Goal: Transaction & Acquisition: Book appointment/travel/reservation

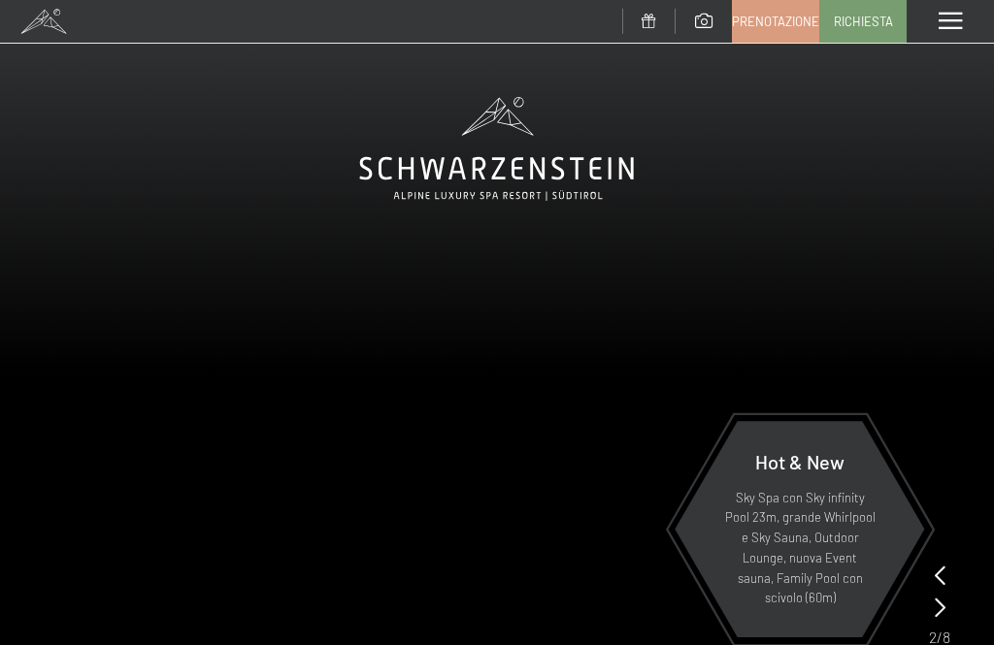
click at [946, 22] on span at bounding box center [949, 21] width 23 height 17
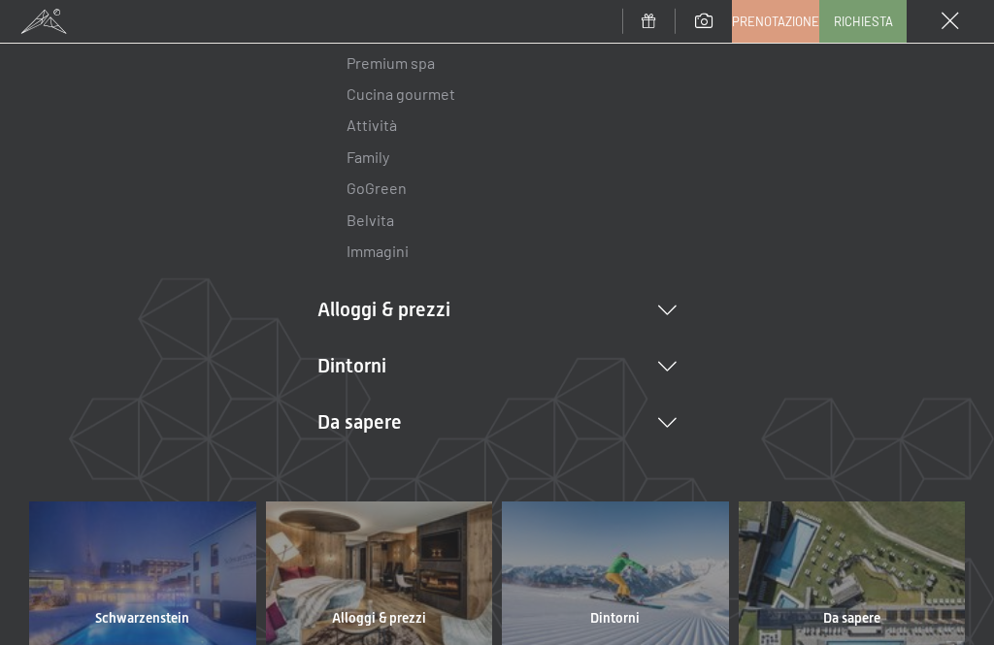
scroll to position [262, 0]
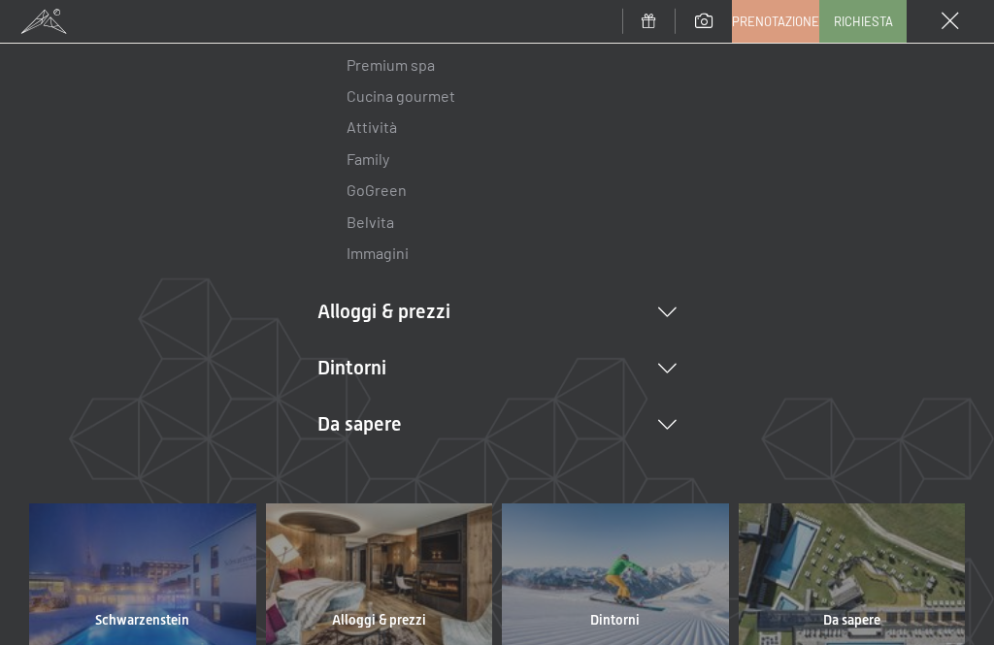
click at [668, 308] on icon at bounding box center [667, 313] width 18 height 10
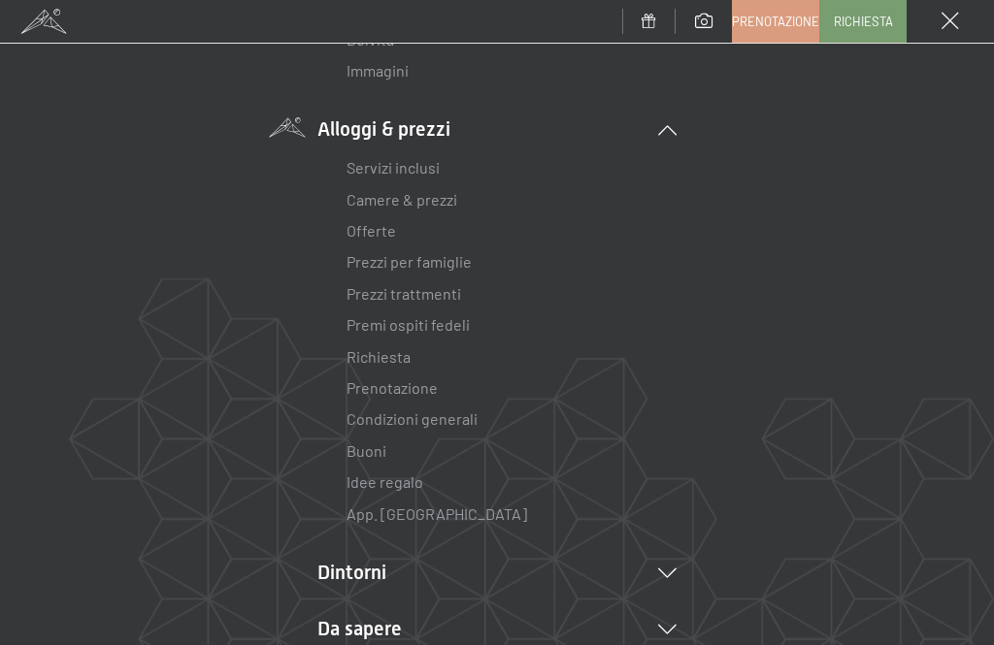
scroll to position [446, 0]
click at [434, 156] on link "Servizi inclusi" at bounding box center [392, 165] width 93 height 18
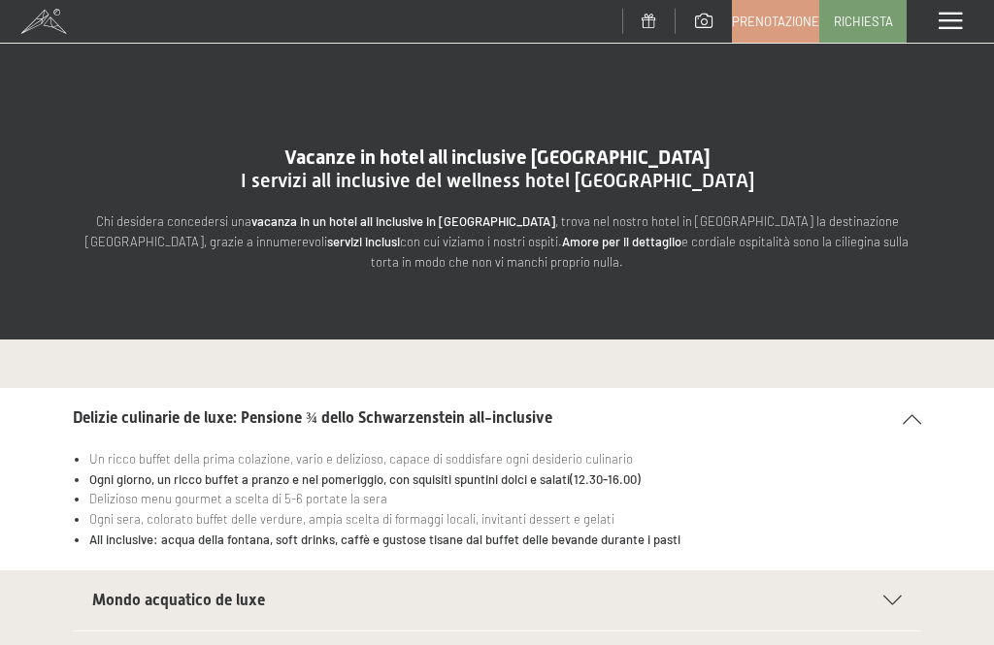
click at [938, 16] on span at bounding box center [949, 21] width 23 height 17
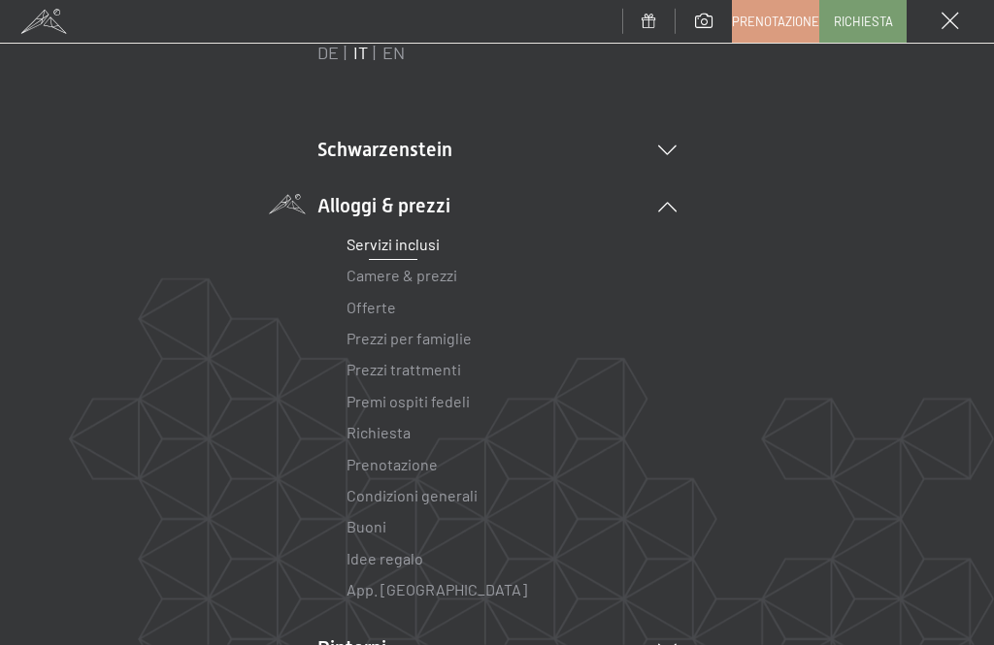
scroll to position [74, 0]
click at [660, 139] on li "Schwarzenstein Novità allo Schwarzenstein I padroni di casa Premium spa Cucina …" at bounding box center [496, 151] width 359 height 27
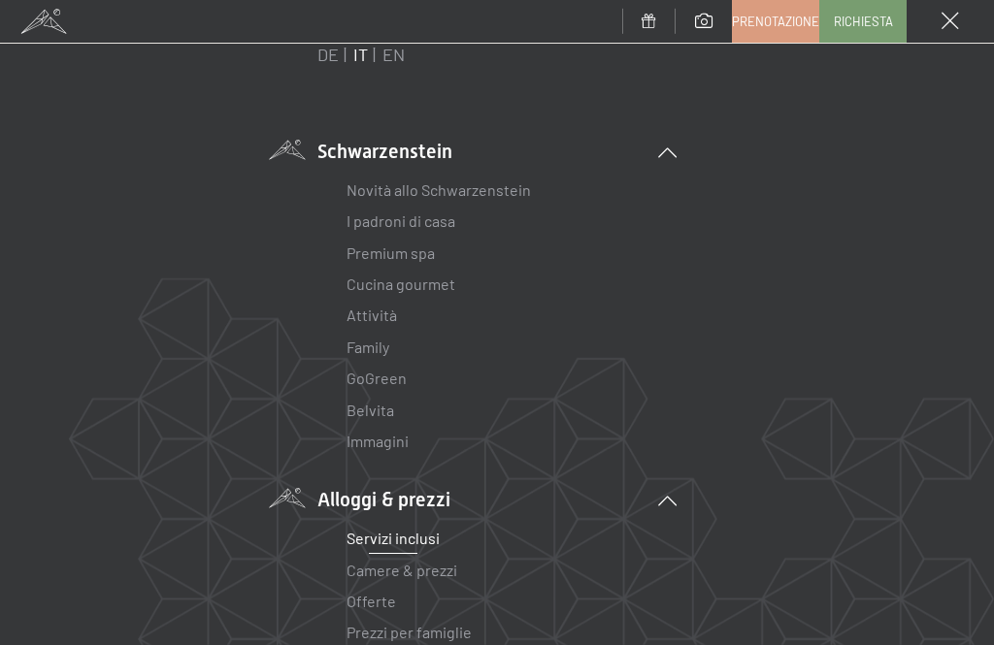
click at [397, 440] on link "Immagini" at bounding box center [377, 441] width 62 height 18
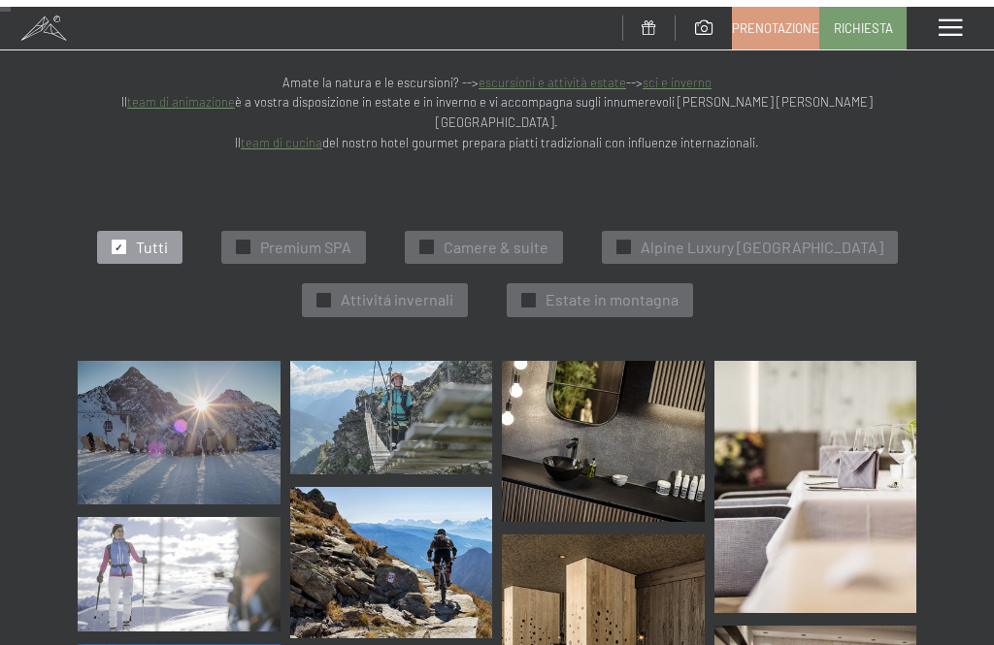
scroll to position [227, 0]
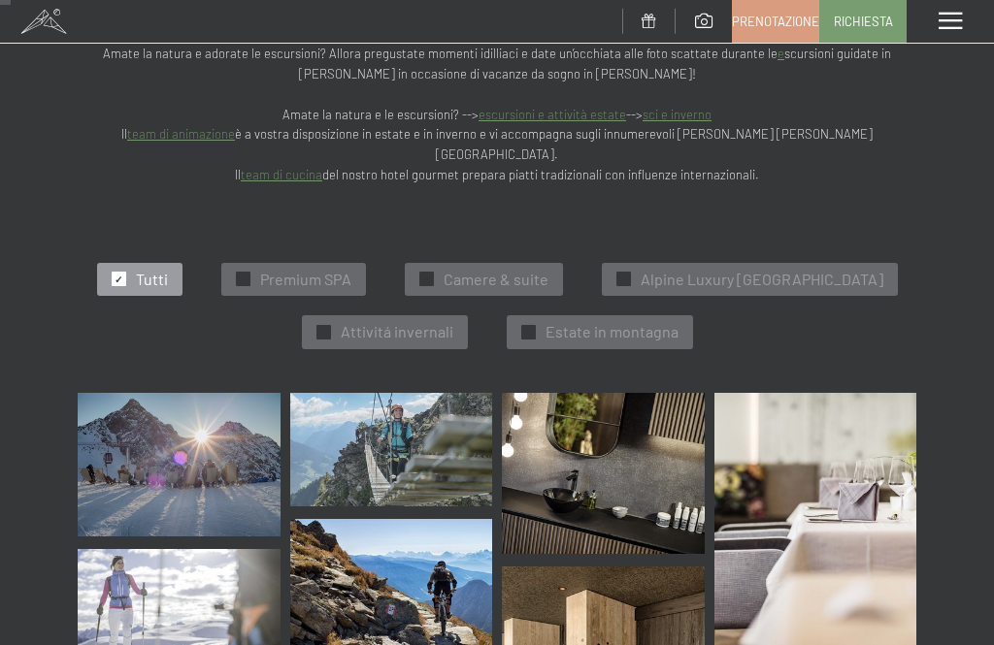
click at [260, 269] on span "Premium SPA" at bounding box center [305, 279] width 91 height 21
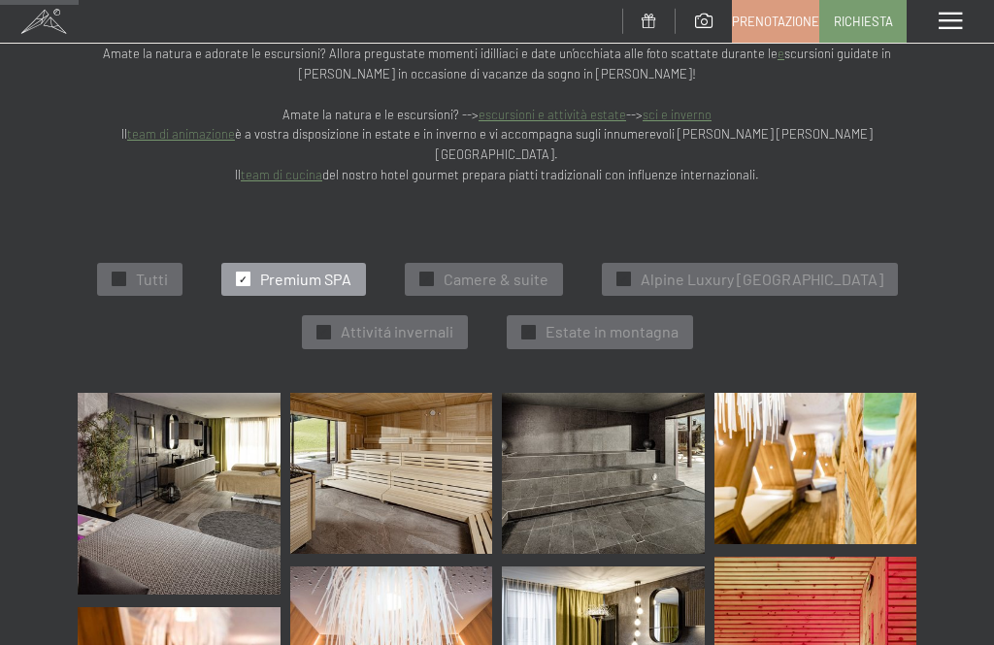
scroll to position [274, 0]
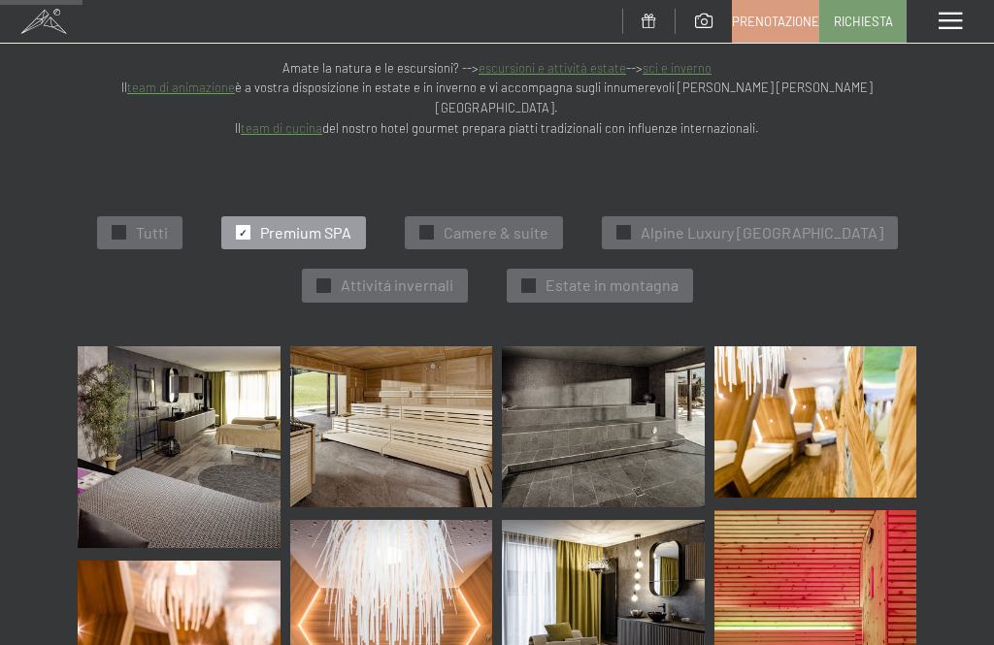
click at [96, 239] on div "✓ Tutti ✓ Premium SPA ✓ Camere & suite ✓ Alpine Luxury SPA Resort Schwarzenstei…" at bounding box center [497, 260] width 936 height 174
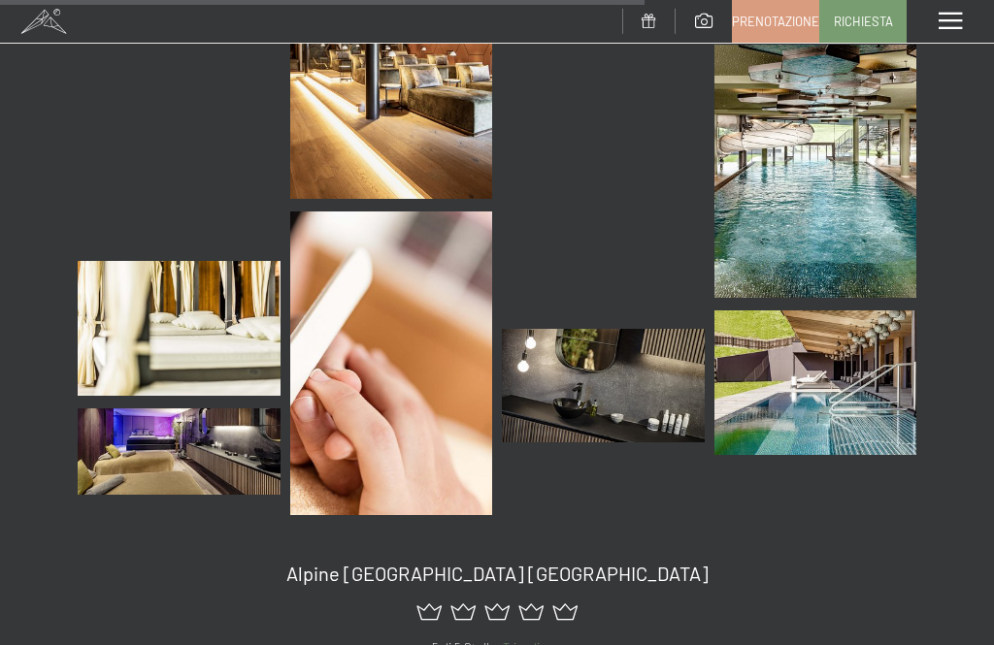
scroll to position [2154, 0]
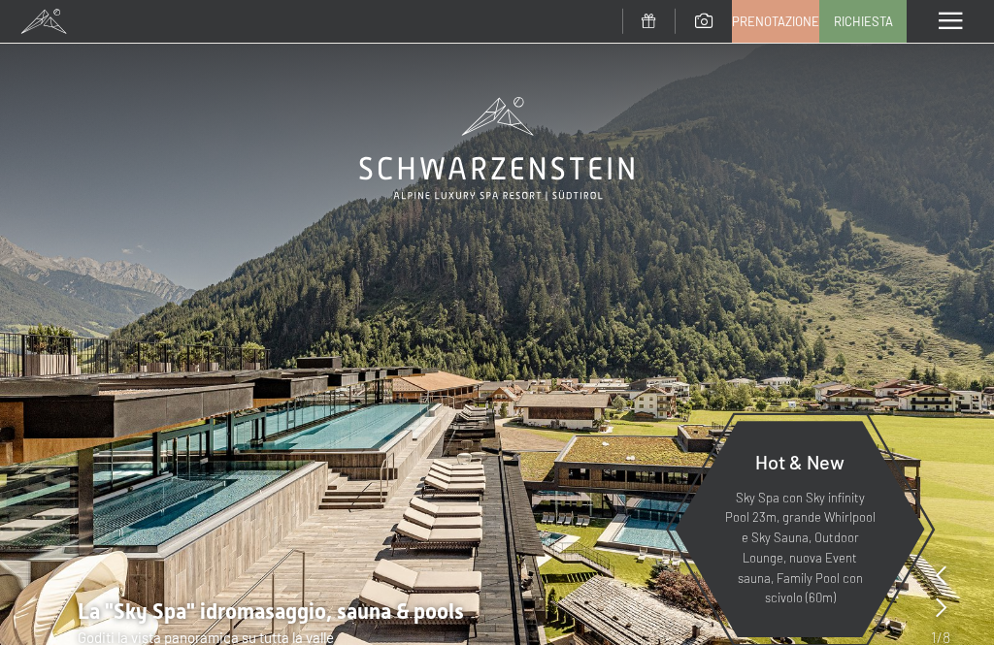
click at [934, 25] on div "Menu" at bounding box center [949, 21] width 87 height 43
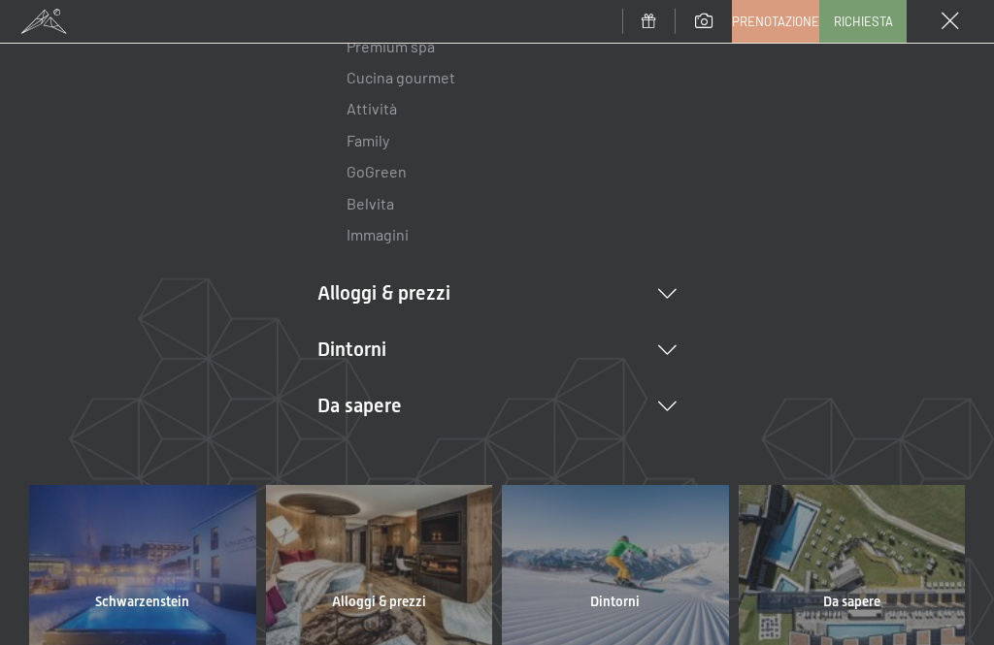
scroll to position [297, 0]
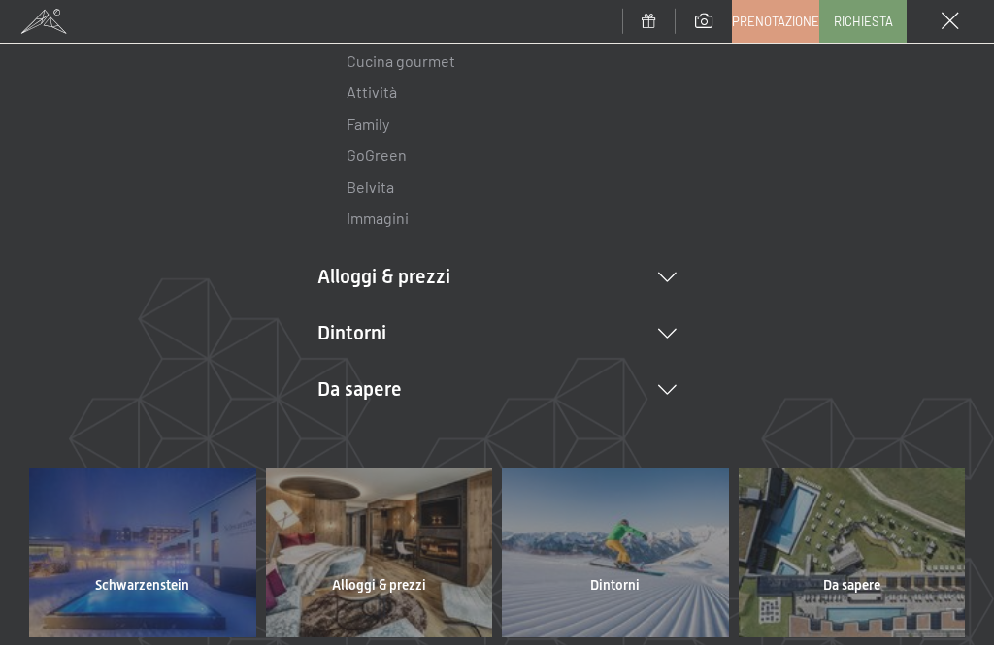
click at [668, 273] on icon at bounding box center [667, 278] width 18 height 10
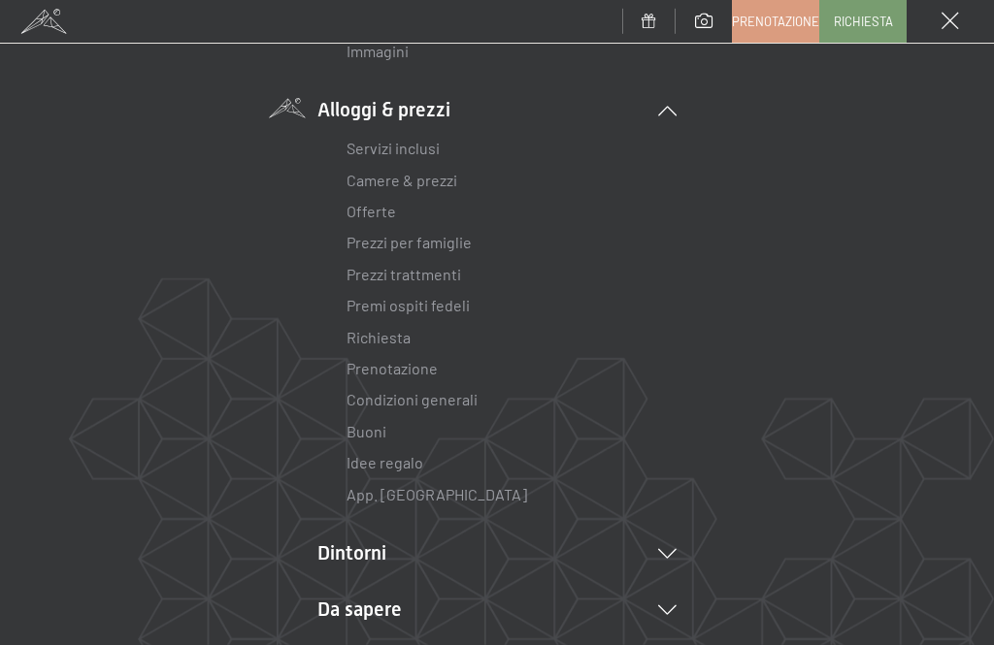
scroll to position [471, 0]
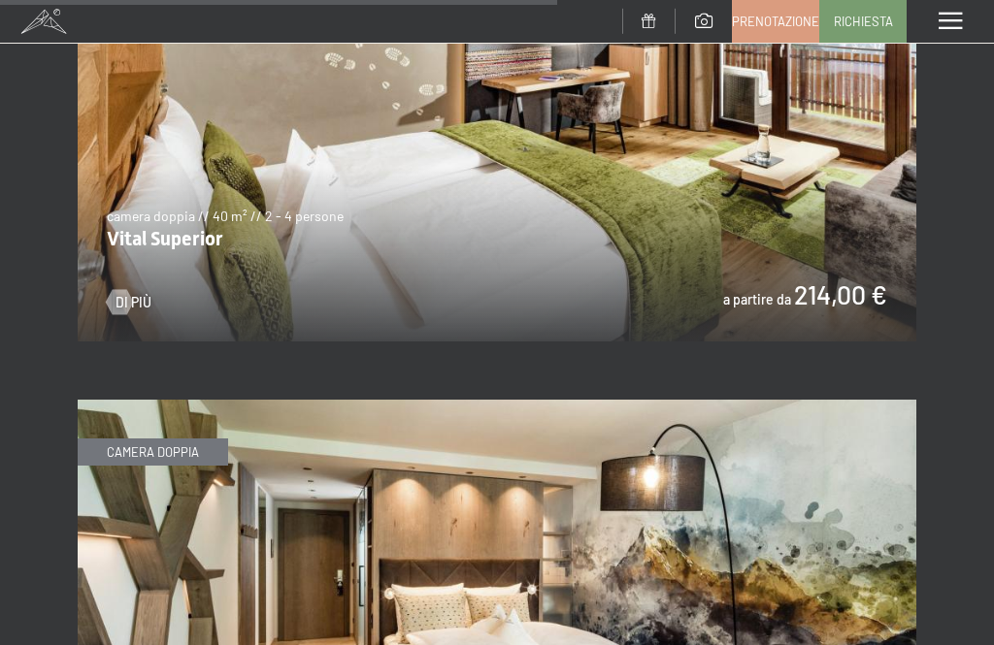
scroll to position [5240, 0]
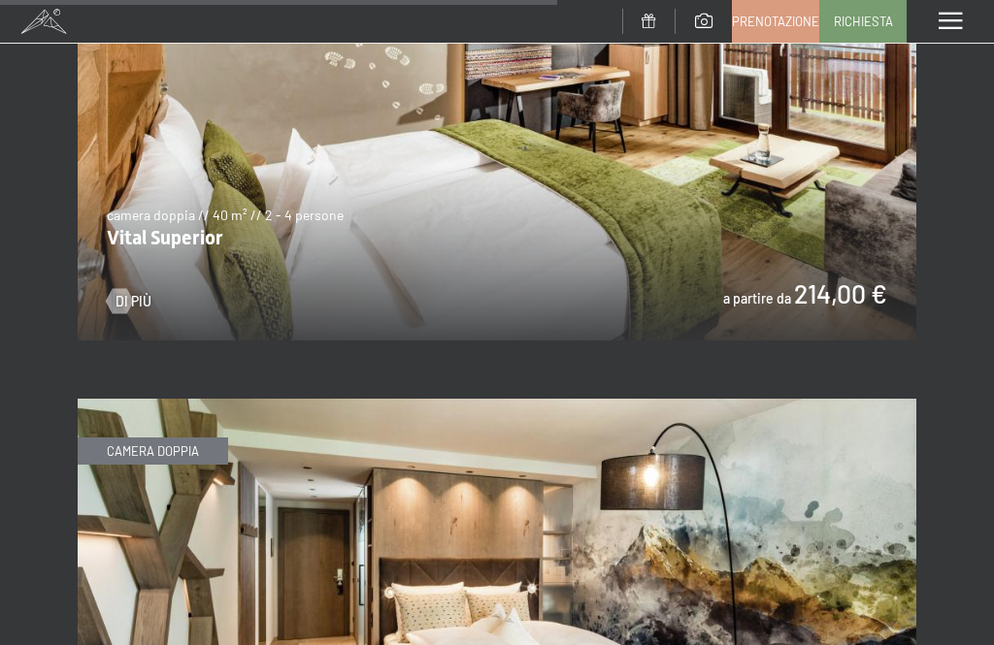
click at [835, 498] on img at bounding box center [497, 635] width 838 height 472
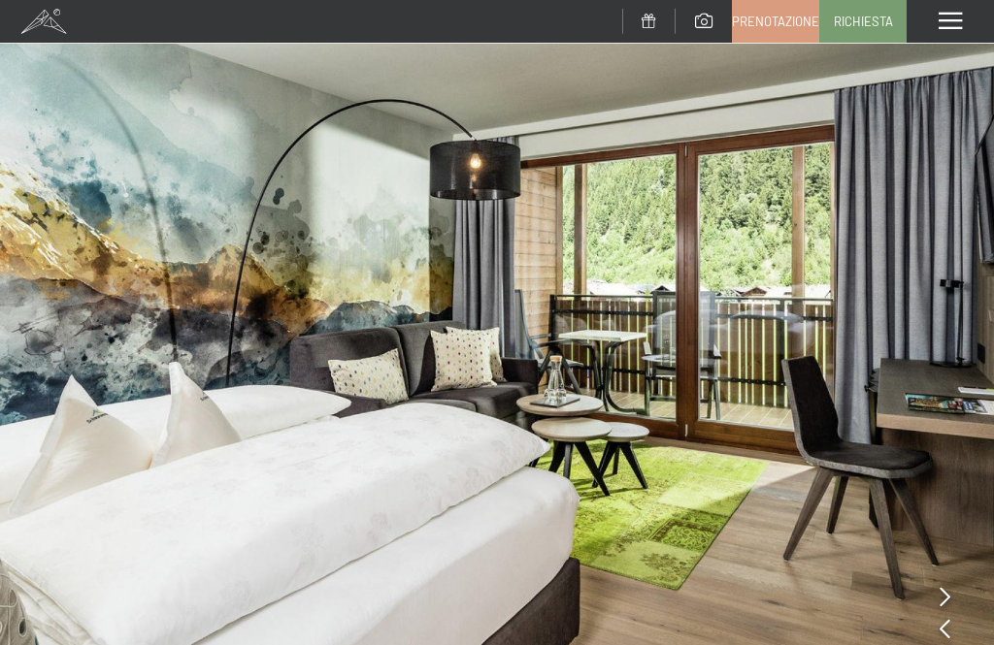
click at [800, 13] on span "Prenotazione" at bounding box center [775, 21] width 87 height 17
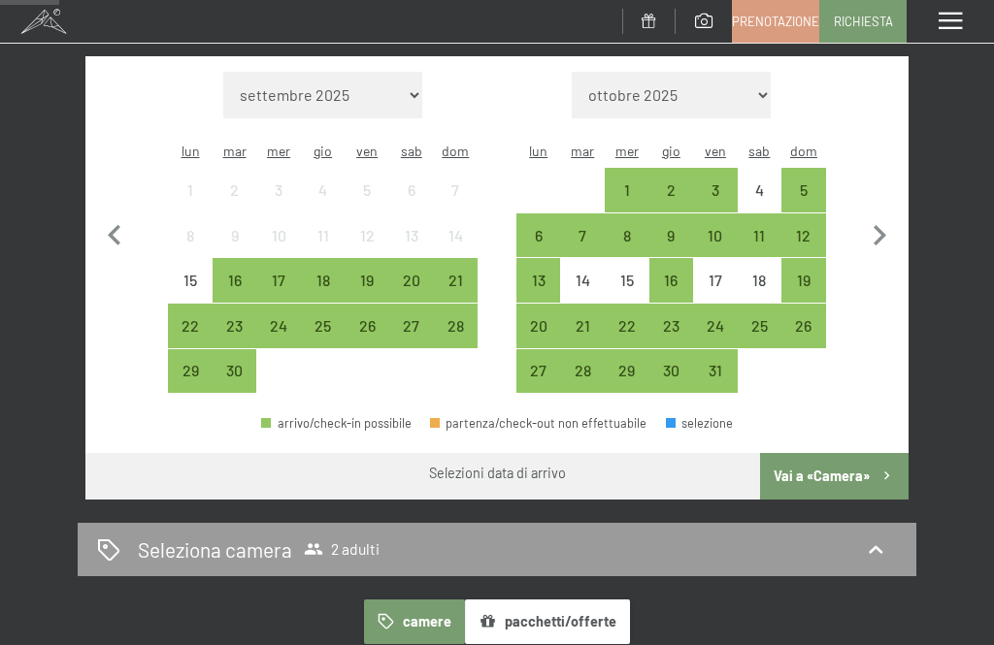
scroll to position [412, 0]
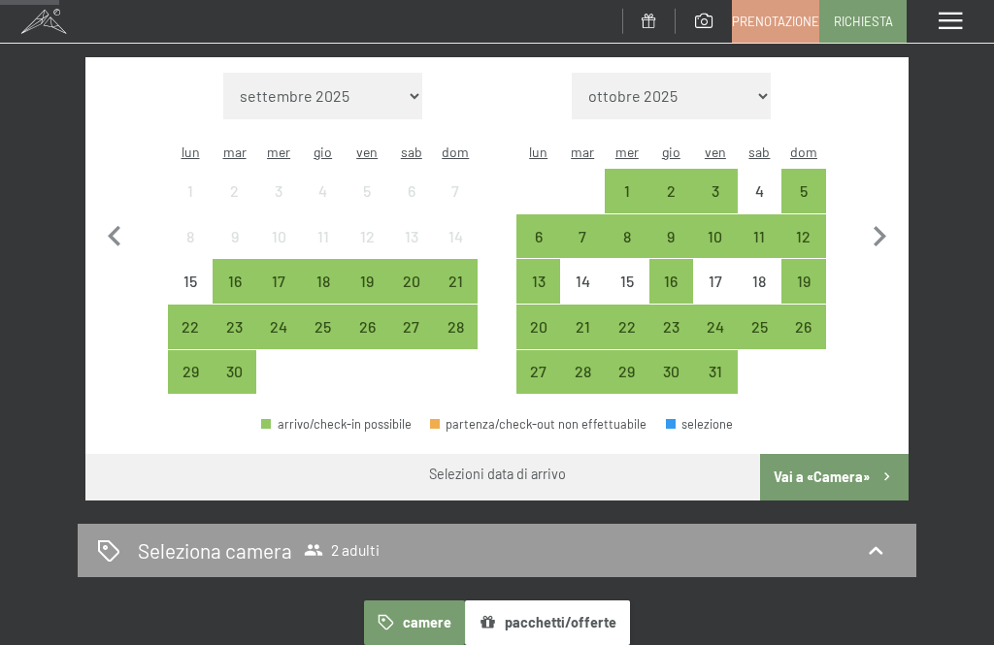
click at [877, 537] on div "Seleziona camera 2 adulti" at bounding box center [497, 551] width 800 height 28
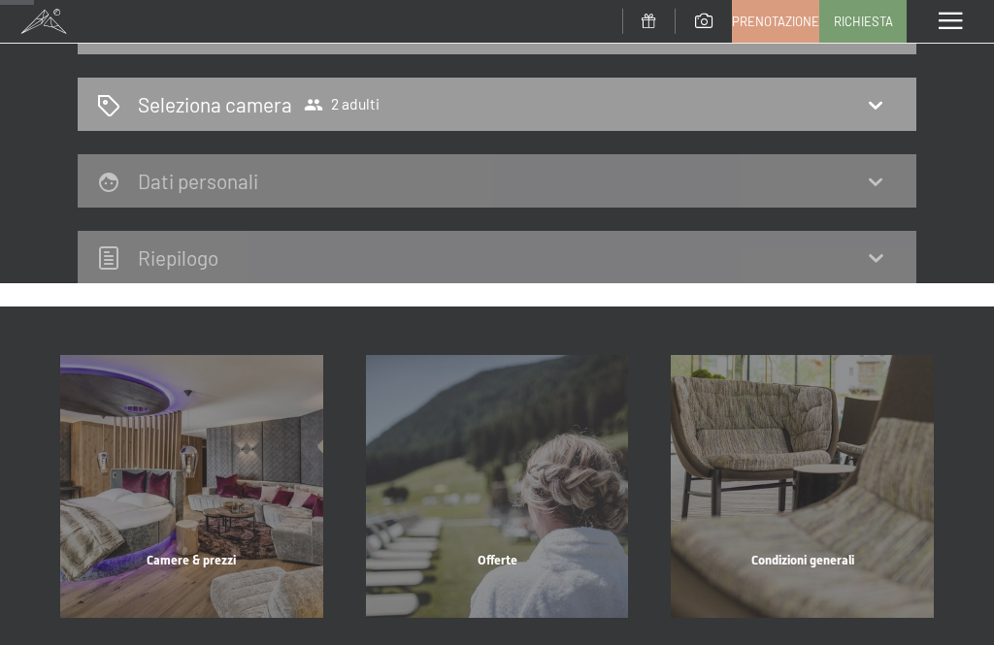
click at [885, 99] on icon at bounding box center [875, 104] width 23 height 23
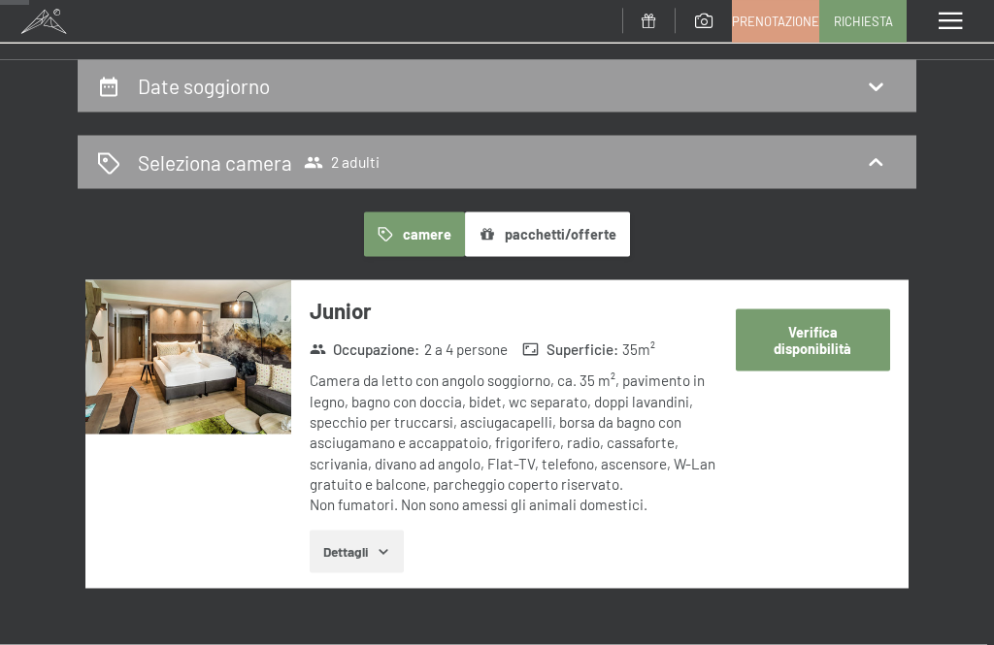
scroll to position [178, 0]
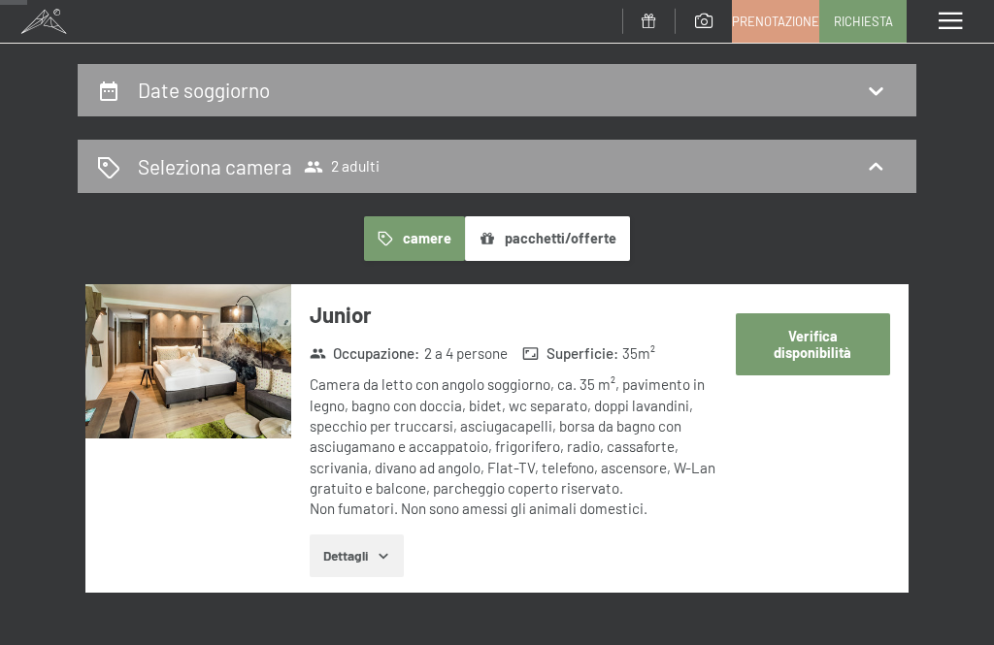
click at [150, 160] on h2 "Seleziona camera" at bounding box center [215, 166] width 154 height 28
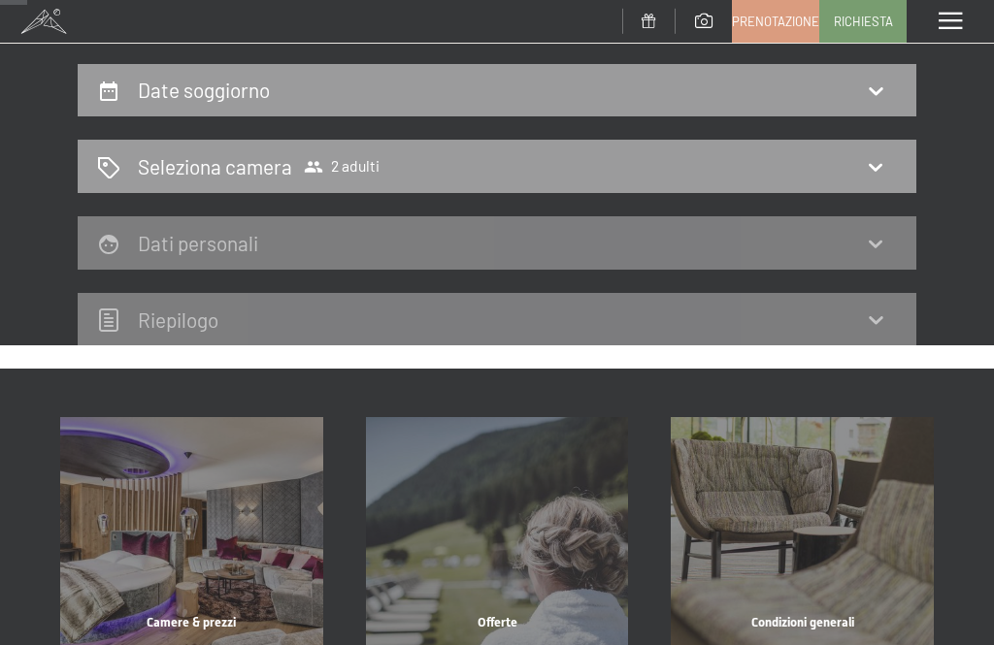
click at [111, 149] on div "Seleziona camera 2 adulti" at bounding box center [497, 166] width 838 height 53
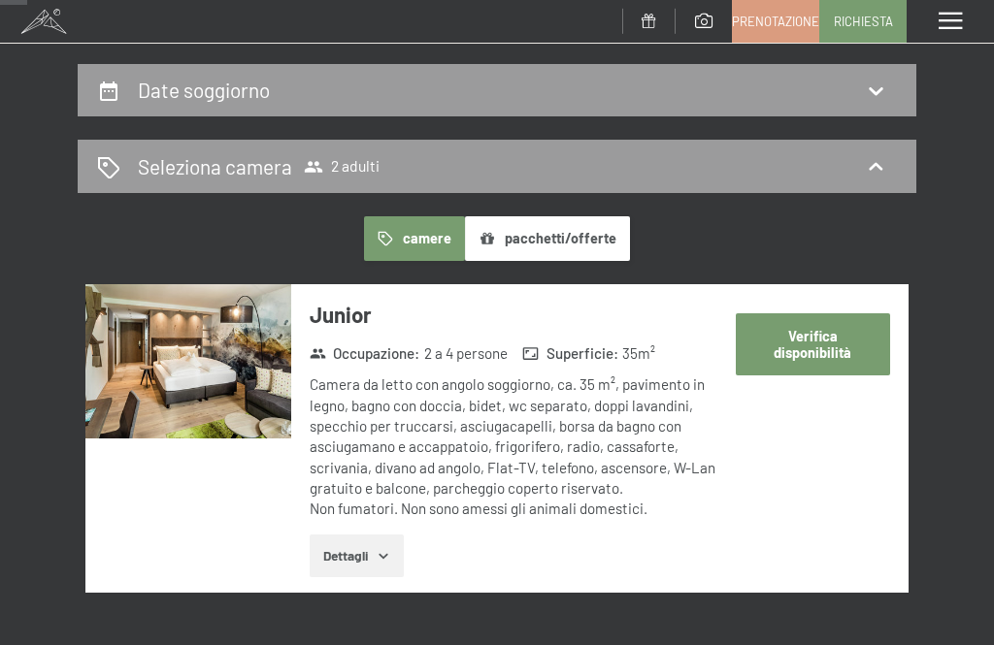
click at [109, 166] on icon at bounding box center [108, 167] width 23 height 23
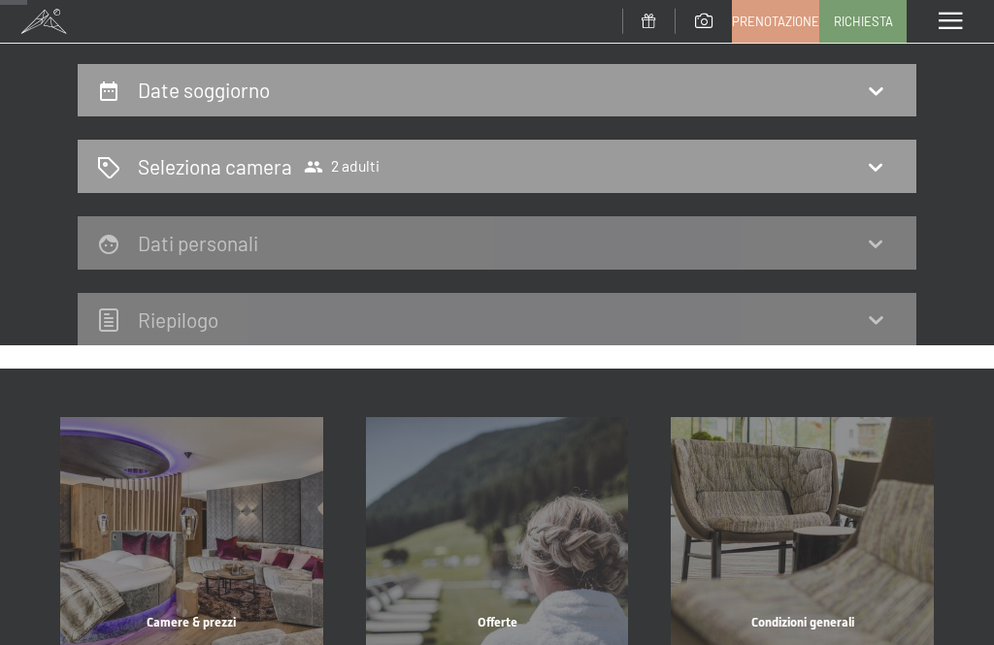
click at [106, 153] on div "Seleziona camera 2 adulti" at bounding box center [497, 166] width 800 height 28
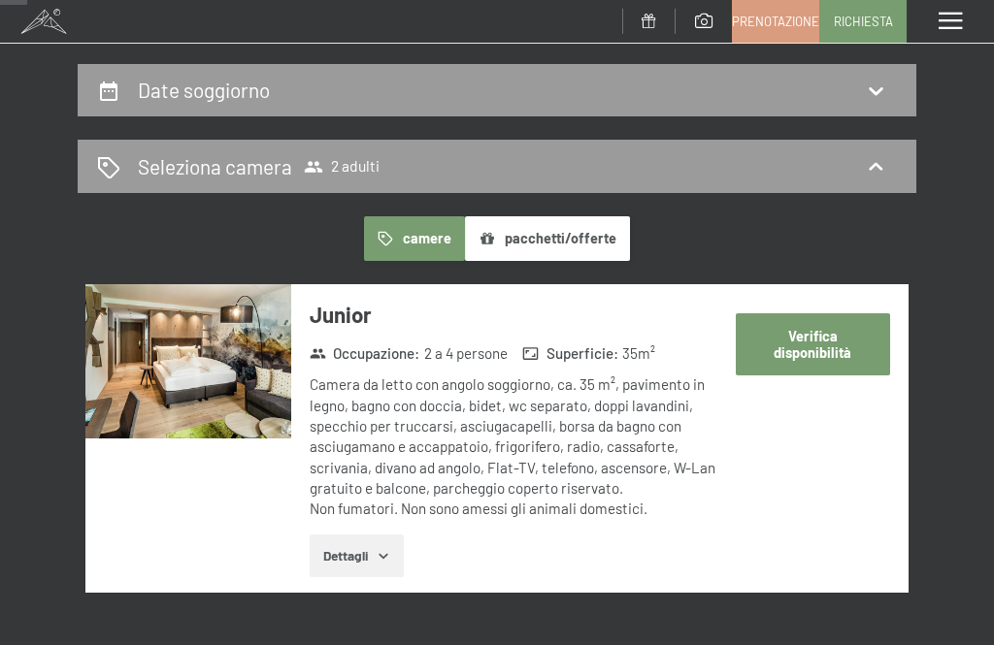
click at [366, 175] on span "2 adulti" at bounding box center [342, 166] width 76 height 19
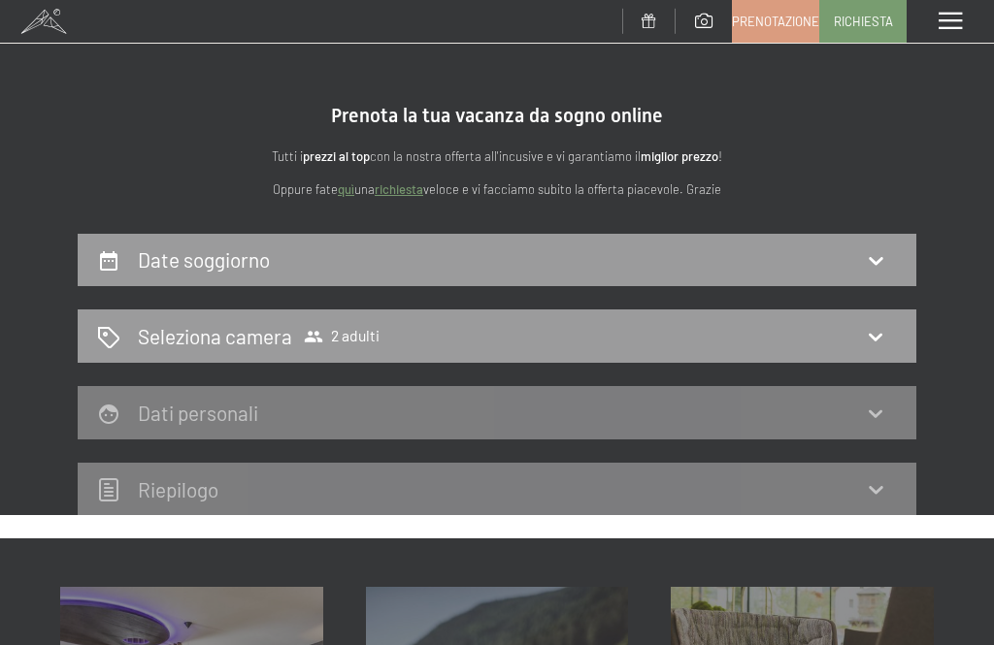
scroll to position [0, 0]
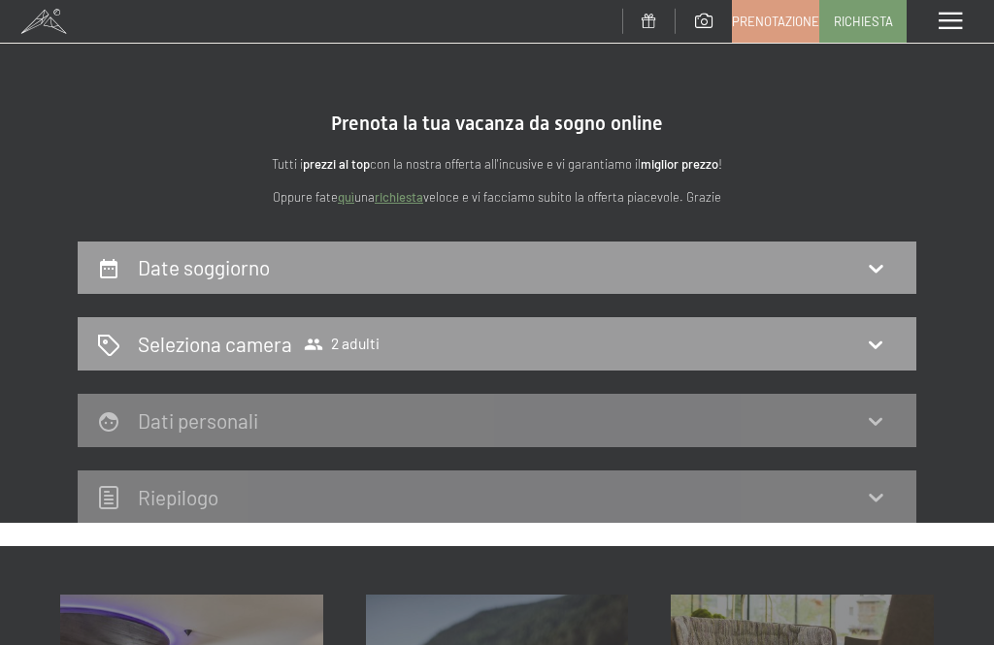
click at [874, 265] on icon at bounding box center [875, 267] width 23 height 23
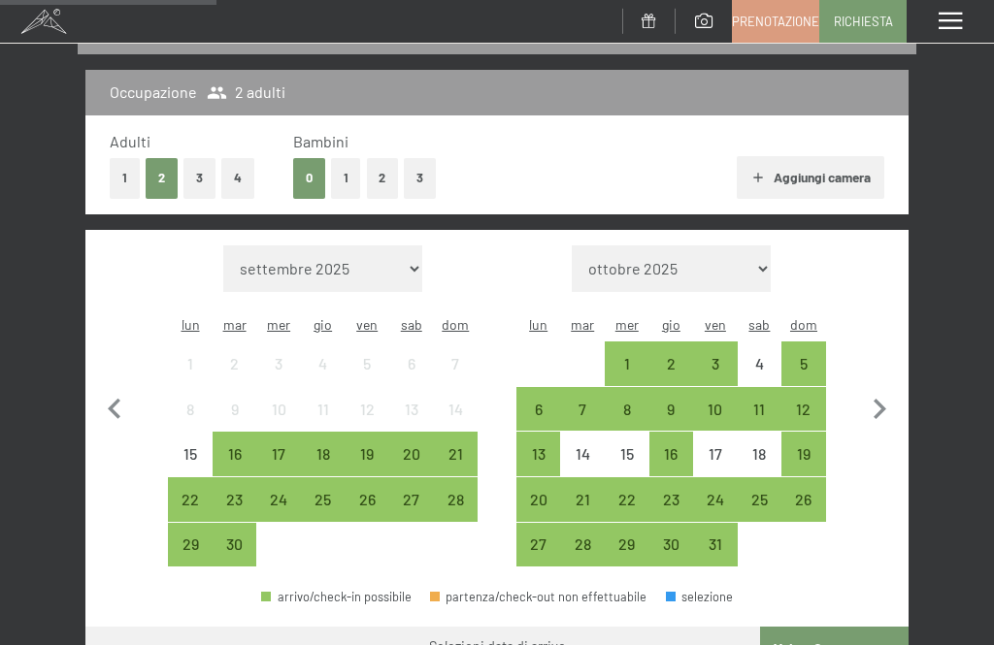
click at [537, 492] on div "20" at bounding box center [538, 512] width 41 height 41
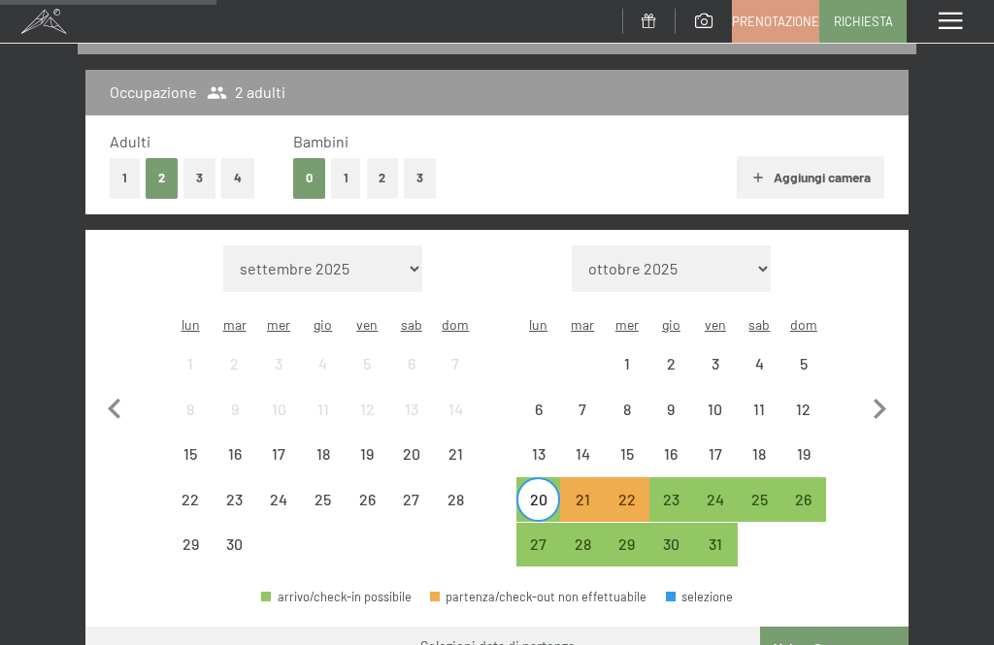
click at [805, 492] on div "26" at bounding box center [803, 512] width 41 height 41
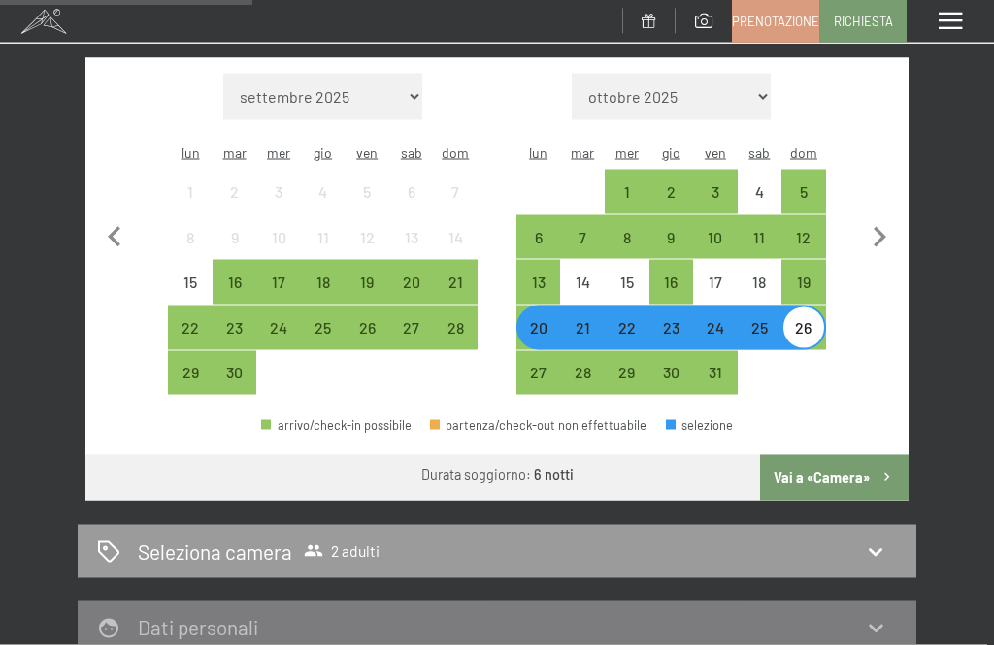
scroll to position [415, 0]
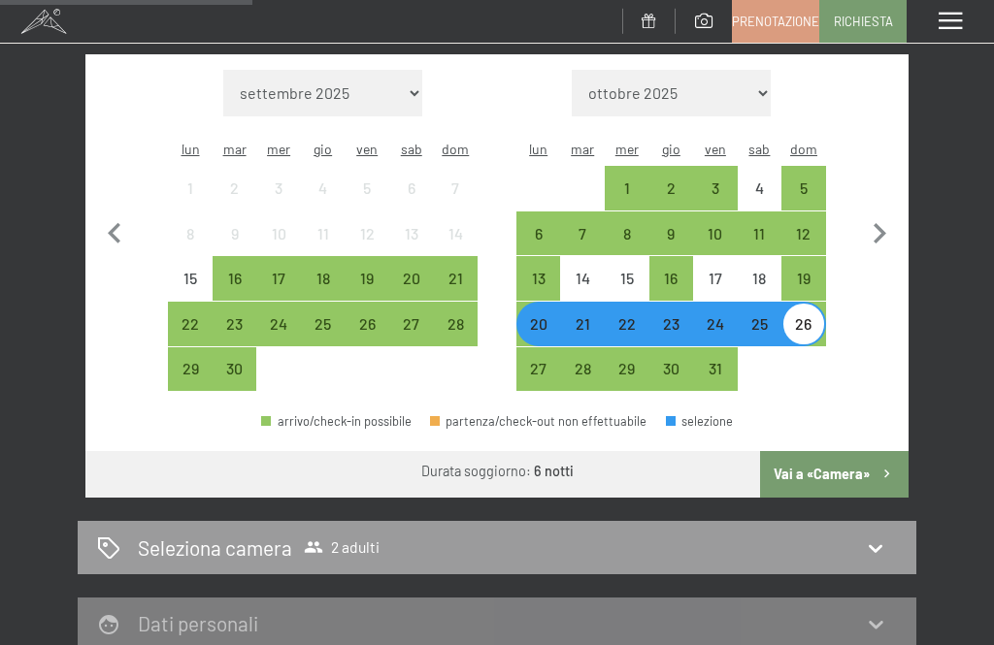
click at [857, 455] on button "Vai a «Camera»" at bounding box center [834, 474] width 148 height 47
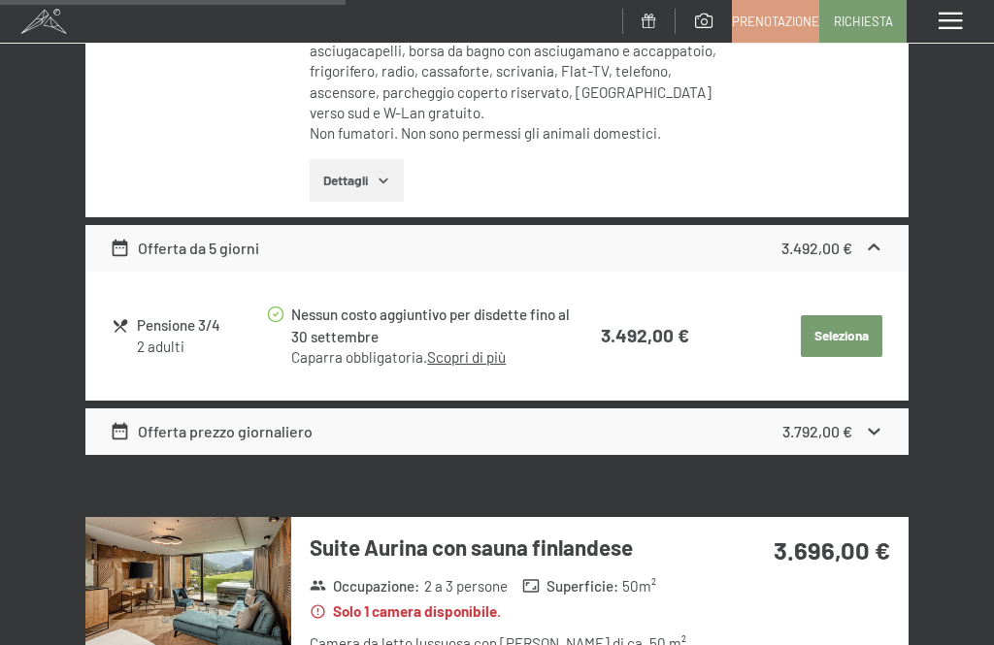
scroll to position [1372, 0]
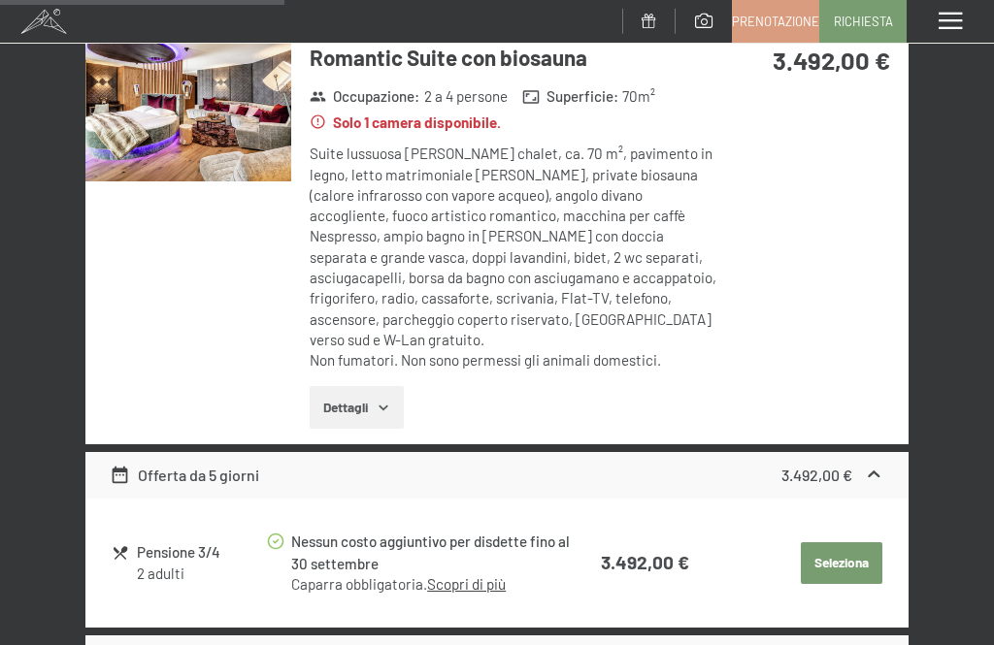
click at [844, 542] on button "Seleziona" at bounding box center [841, 563] width 81 height 43
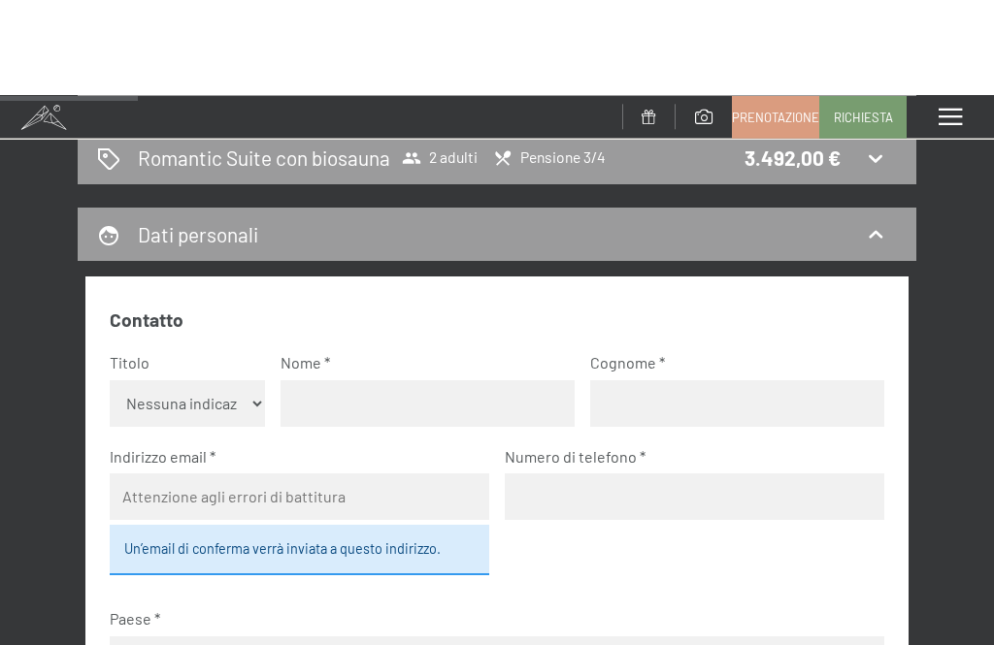
scroll to position [0, 0]
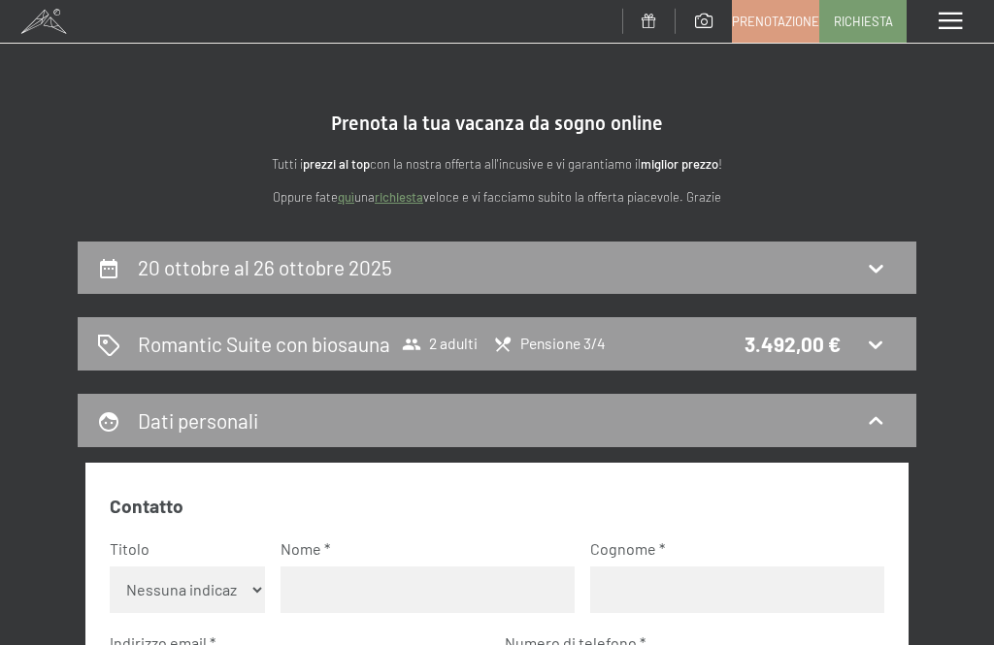
click at [788, 33] on link "Prenotazione" at bounding box center [775, 21] width 85 height 41
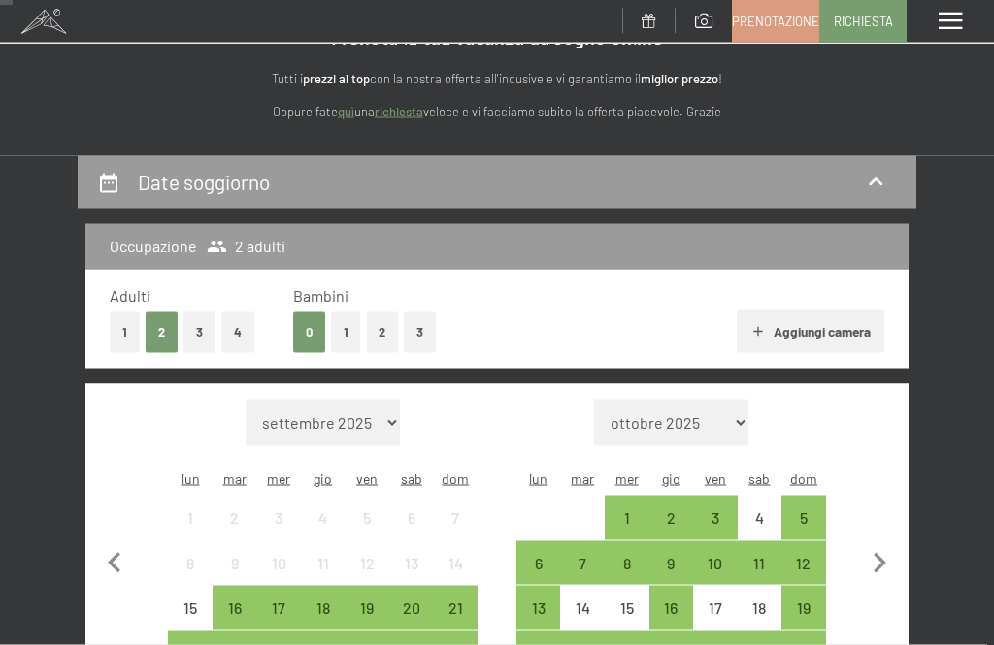
scroll to position [87, 0]
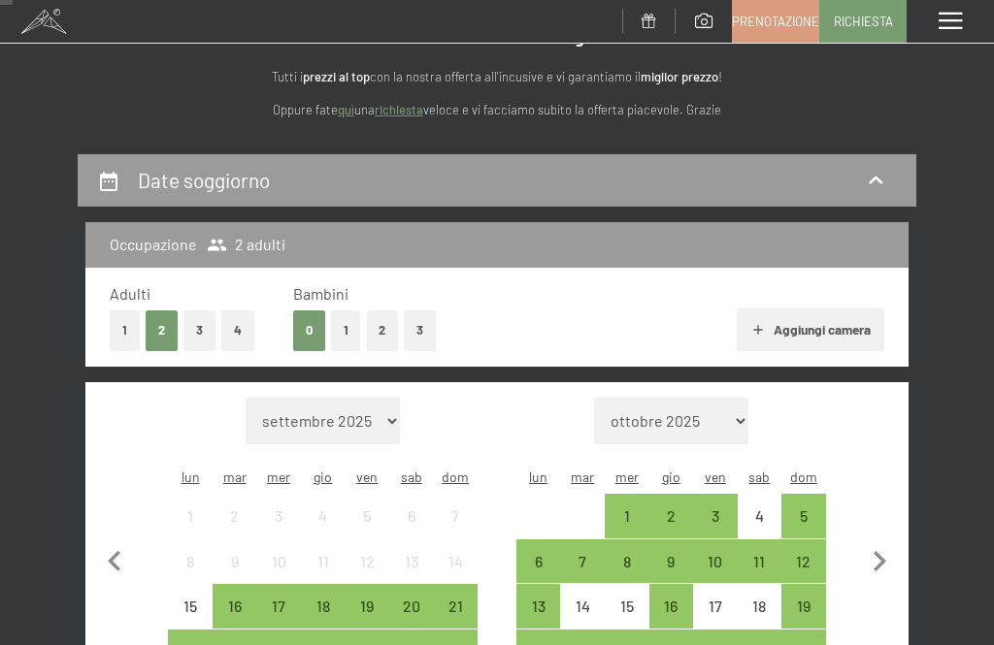
click at [380, 330] on button "2" at bounding box center [383, 331] width 32 height 40
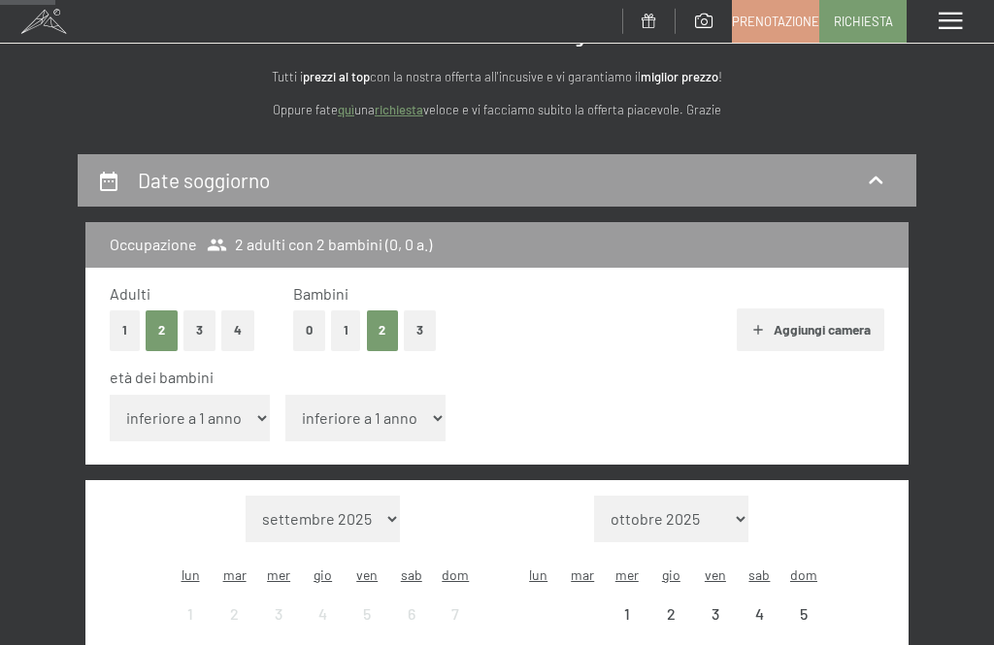
scroll to position [109, 0]
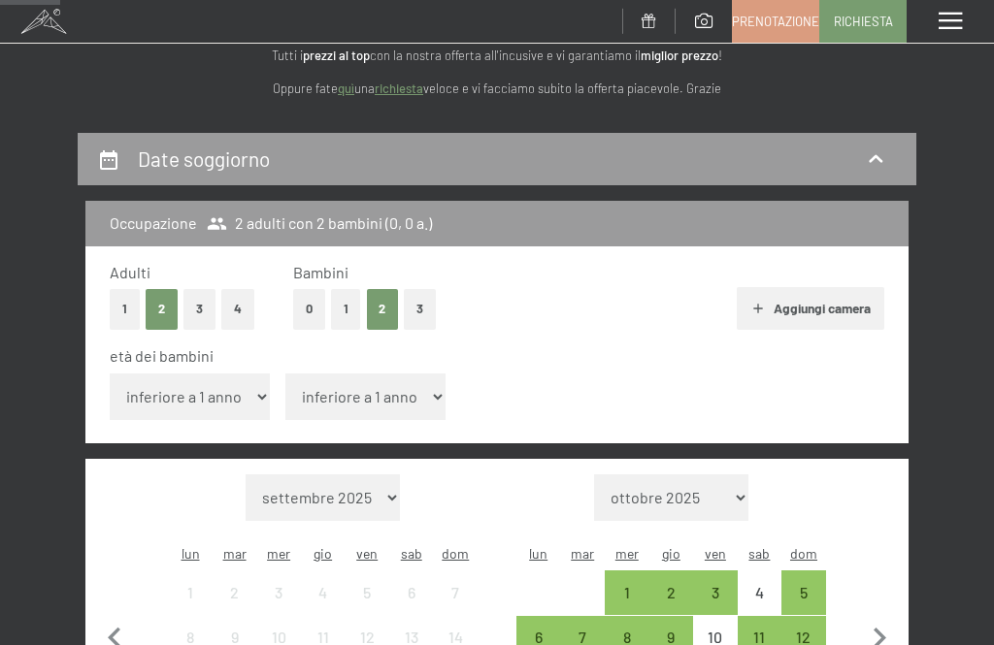
click at [241, 386] on select "inferiore a 1 anno 1 anno 2 anni 3 anni 4 anni 5 anni 6 anni 7 anni 8 anni 9 an…" at bounding box center [190, 397] width 160 height 47
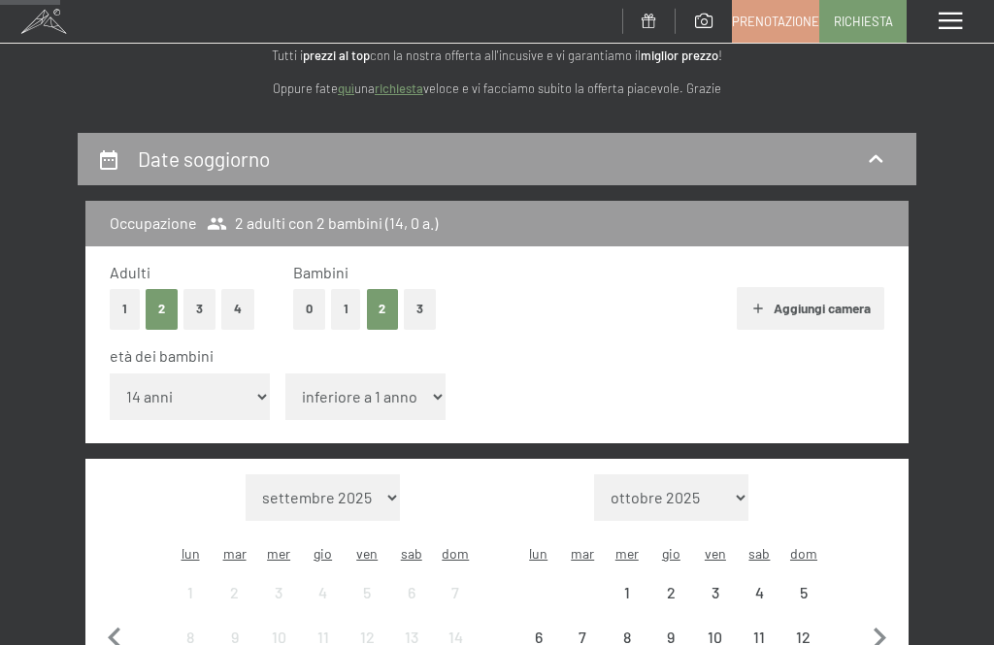
click at [246, 388] on select "inferiore a 1 anno 1 anno 2 anni 3 anni 4 anni 5 anni 6 anni 7 anni 8 anni 9 an…" at bounding box center [190, 397] width 160 height 47
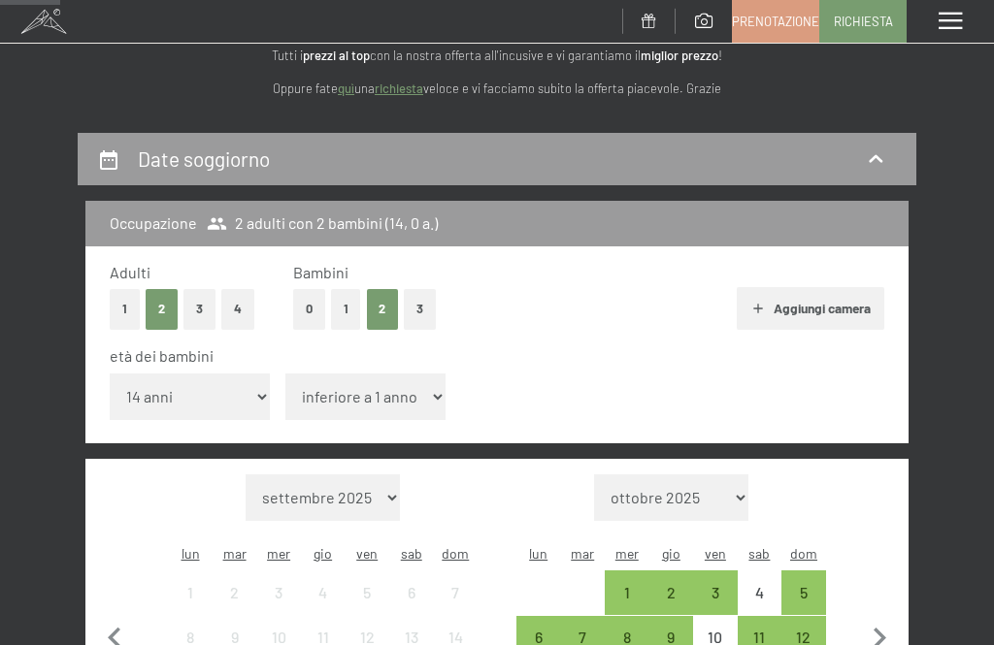
select select "15"
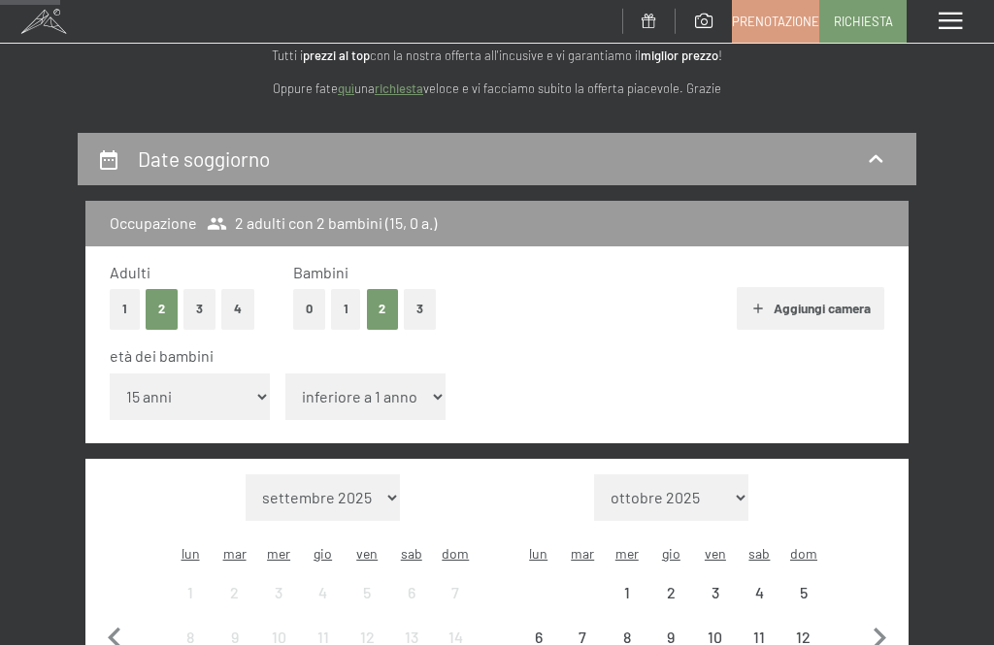
click at [401, 384] on select "inferiore a 1 anno 1 anno 2 anni 3 anni 4 anni 5 anni 6 anni 7 anni 8 anni 9 an…" at bounding box center [365, 397] width 160 height 47
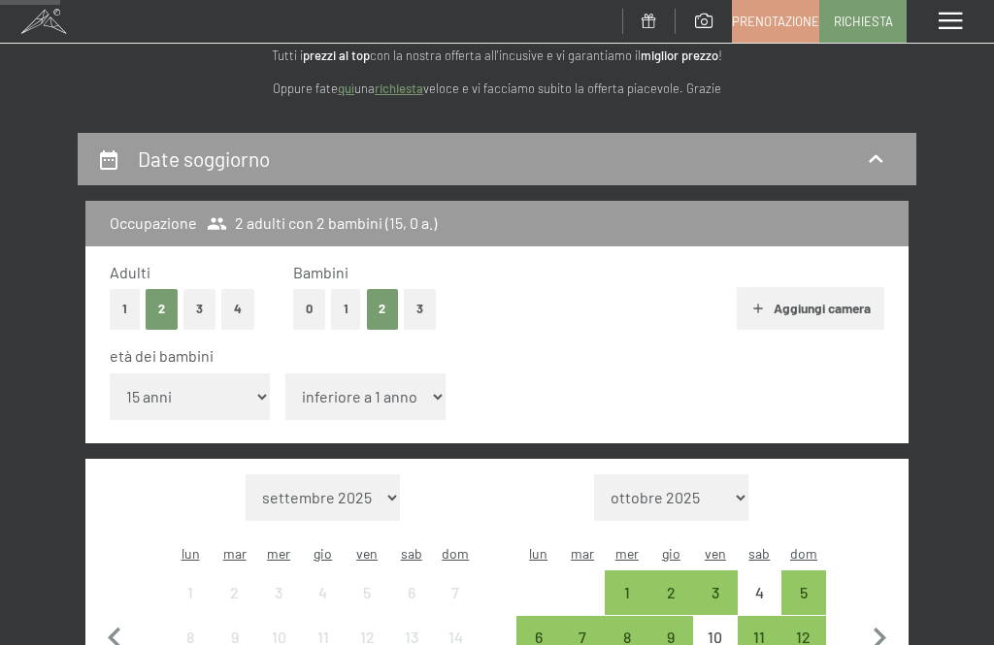
select select "13"
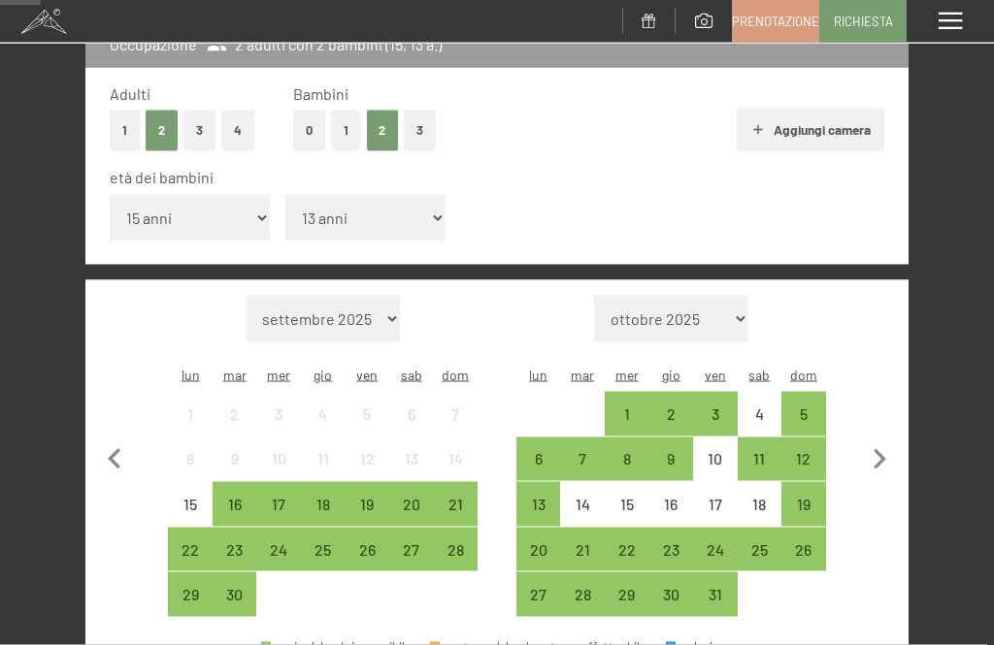
scroll to position [288, 0]
click at [540, 542] on div "20" at bounding box center [538, 562] width 41 height 41
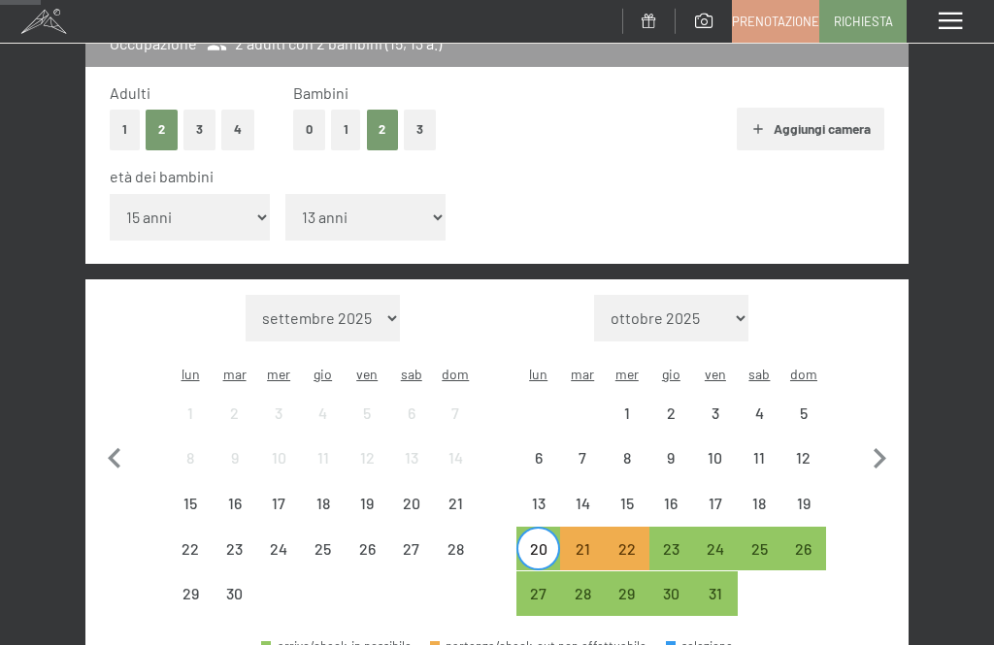
click at [805, 542] on div "26" at bounding box center [803, 562] width 41 height 41
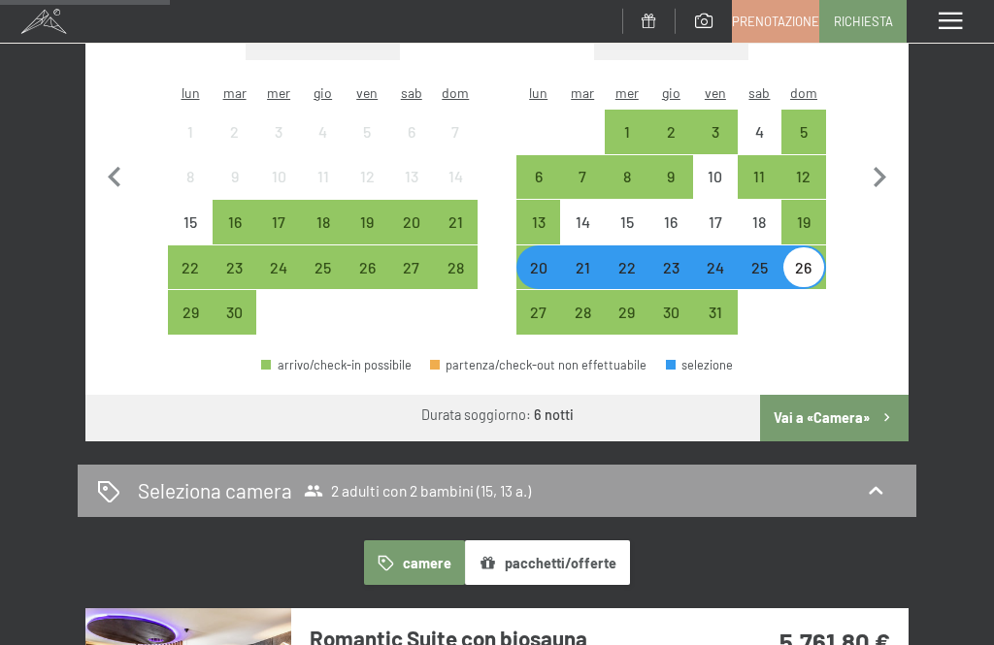
scroll to position [566, 0]
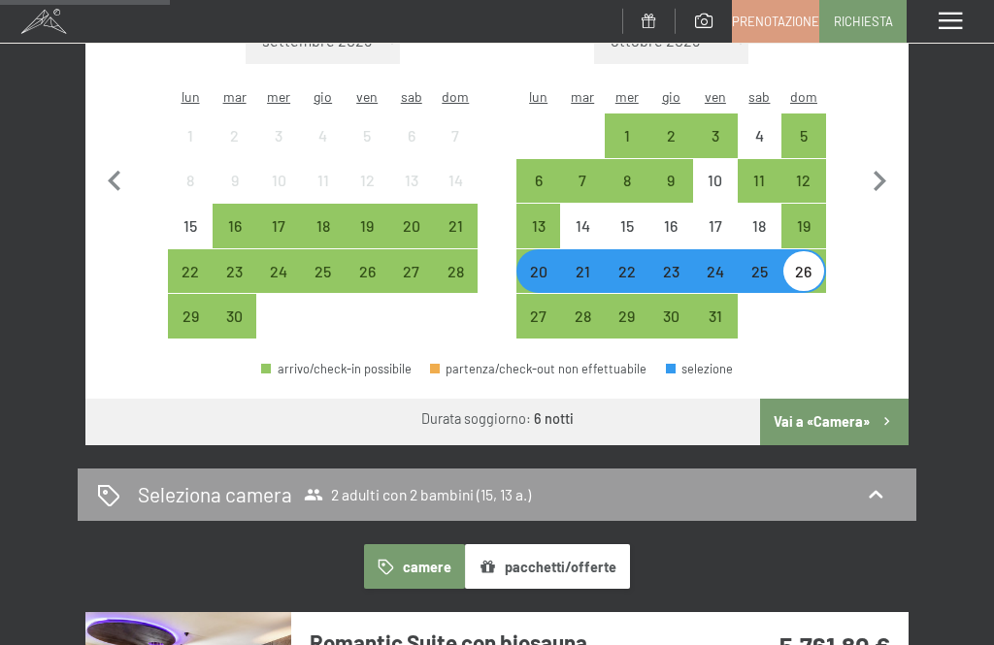
click at [535, 264] on div "20" at bounding box center [538, 284] width 41 height 41
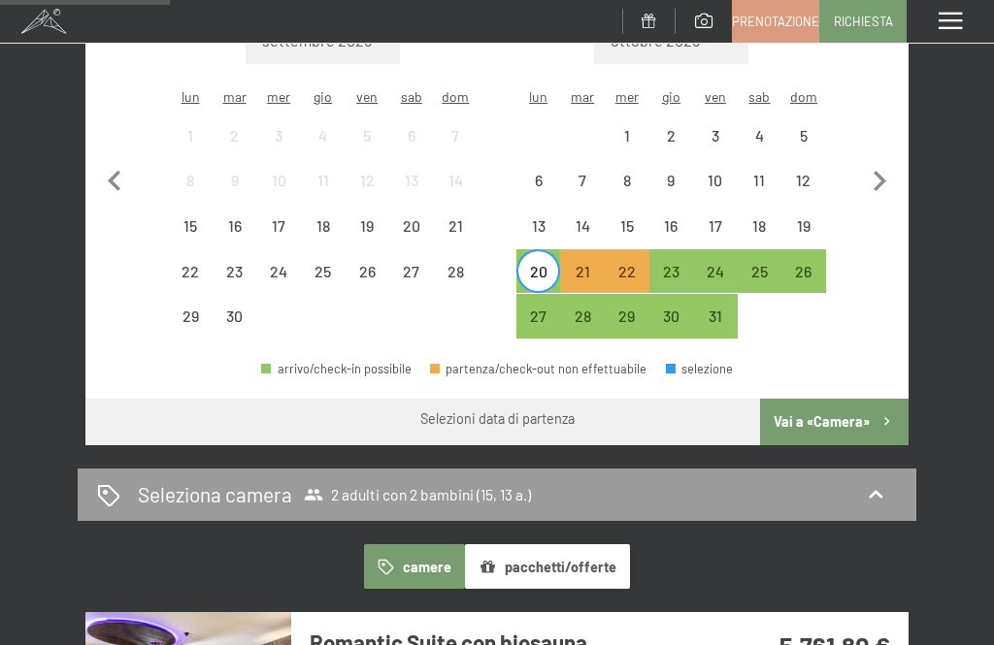
click at [641, 264] on div "22" at bounding box center [627, 284] width 41 height 41
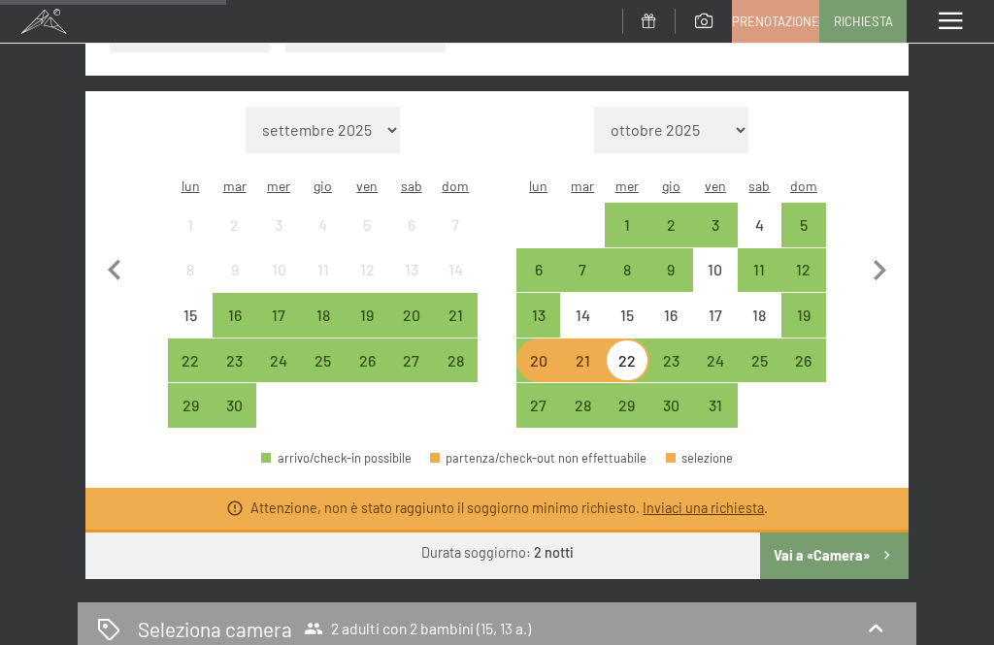
scroll to position [476, 0]
click at [72, 192] on div "20 ottobre al 22 ottobre 2025 Occupazione 2 adulti con 2 bambini (15, 13 a.) Ad…" at bounding box center [497, 422] width 994 height 1313
click at [582, 308] on div "14" at bounding box center [582, 328] width 41 height 41
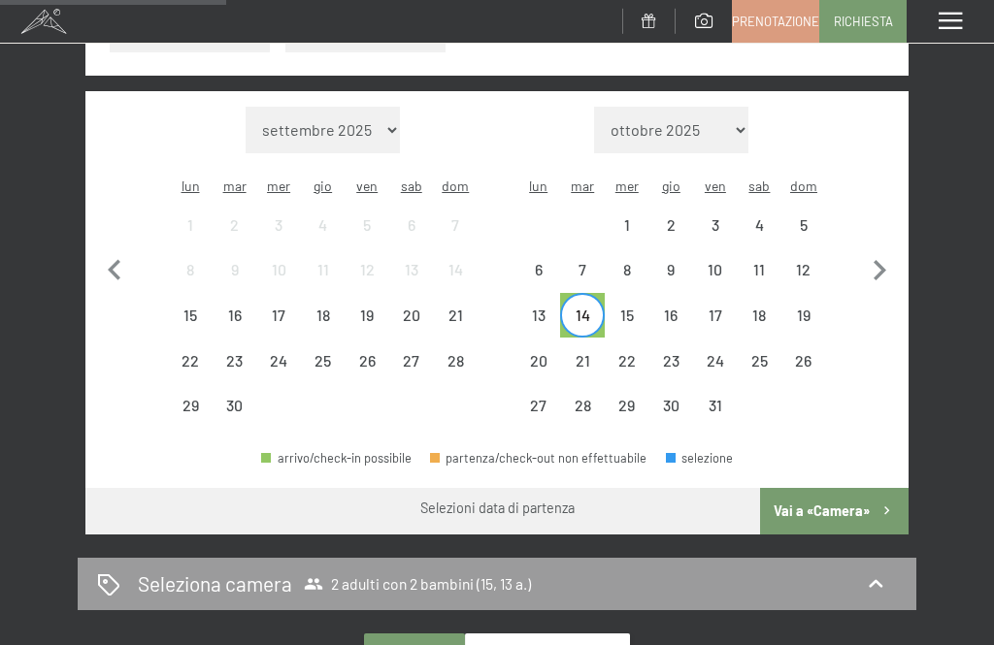
click at [691, 308] on div "16" at bounding box center [671, 328] width 41 height 41
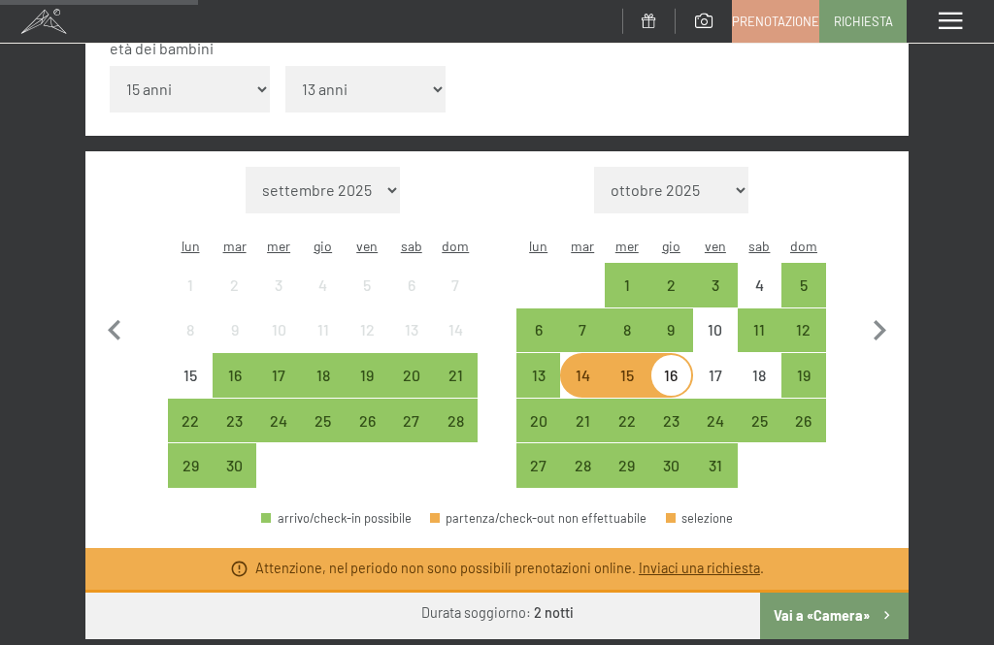
scroll to position [417, 0]
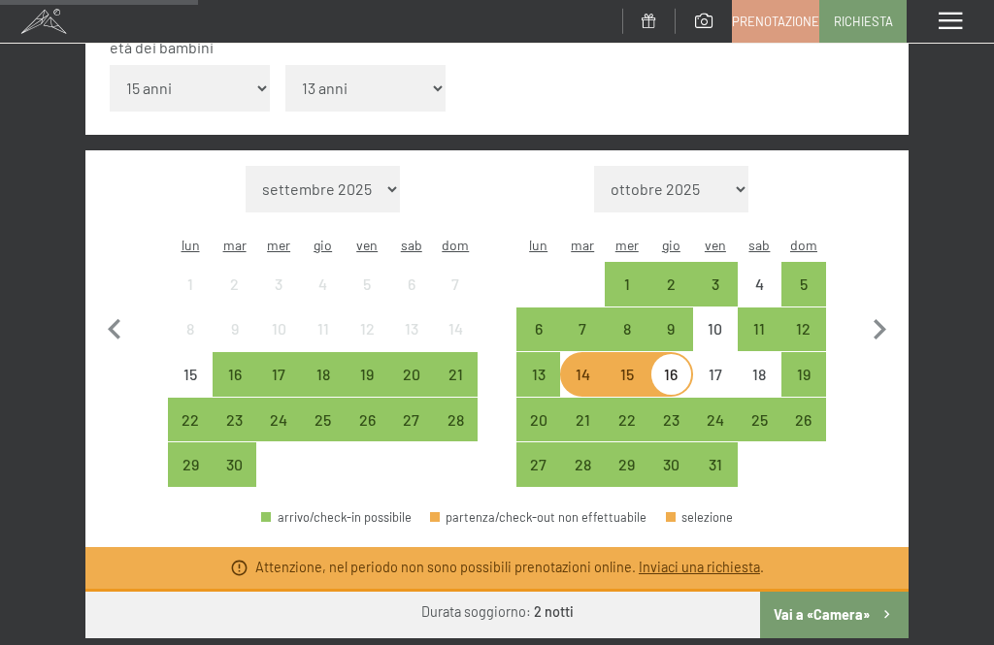
click at [713, 367] on div "17" at bounding box center [715, 387] width 41 height 41
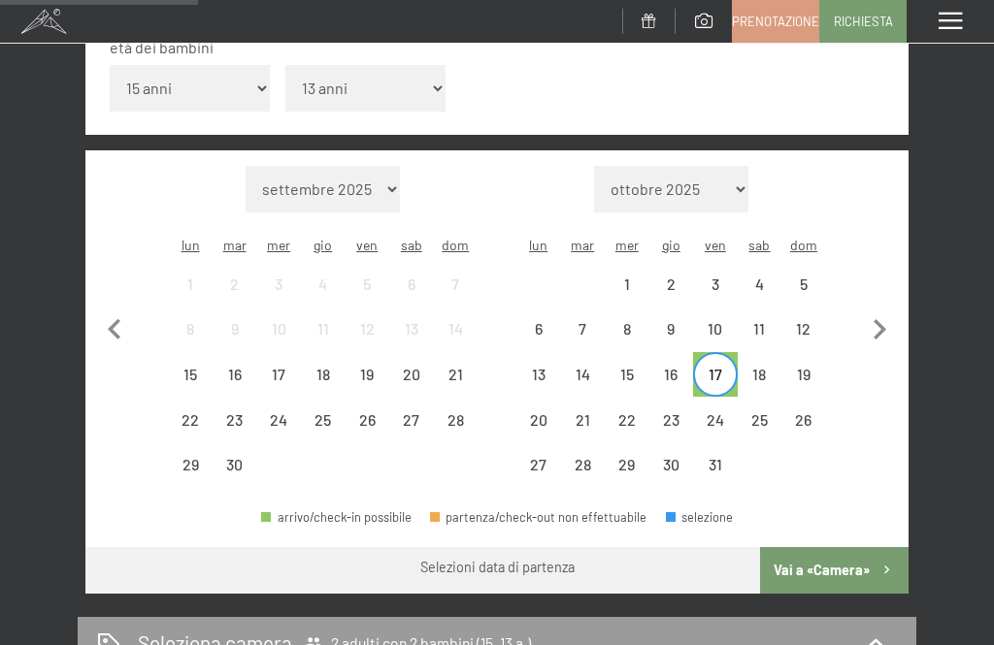
click at [546, 412] on div "20" at bounding box center [538, 432] width 41 height 41
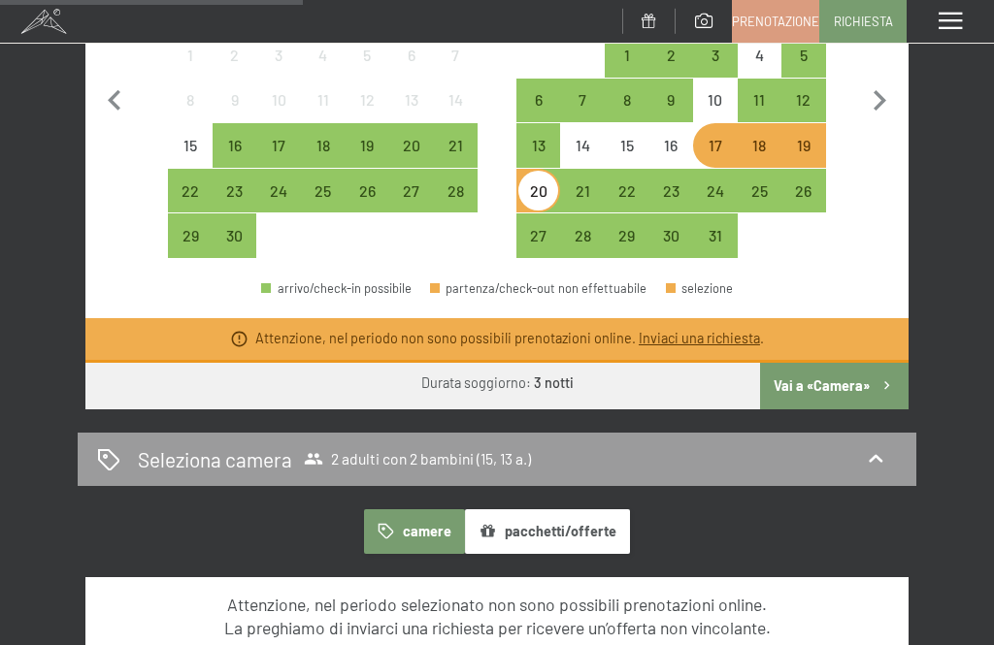
scroll to position [637, 0]
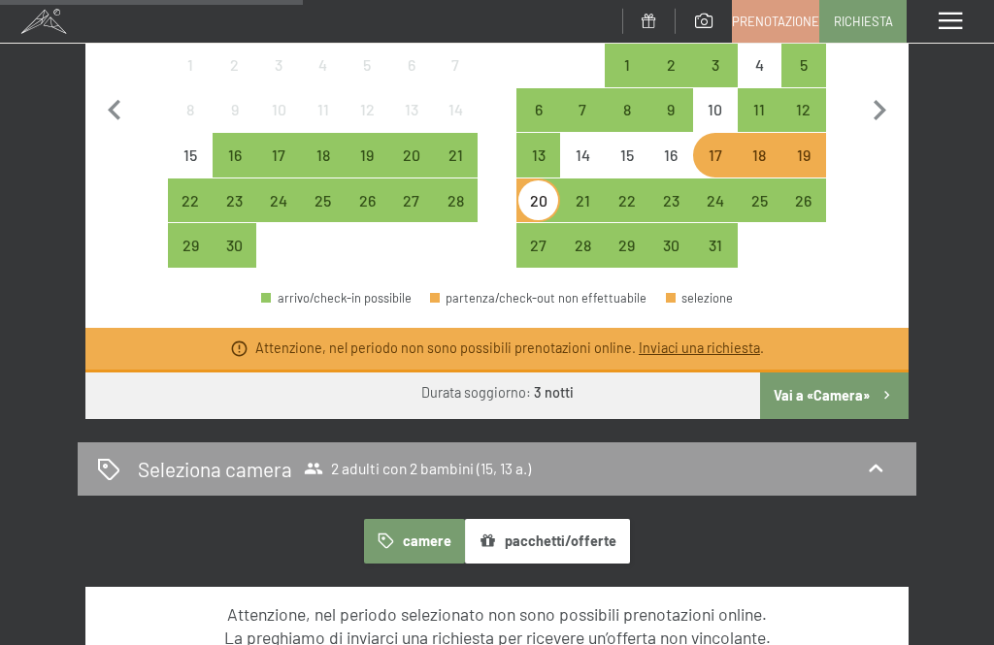
click at [709, 148] on div "17" at bounding box center [715, 168] width 41 height 41
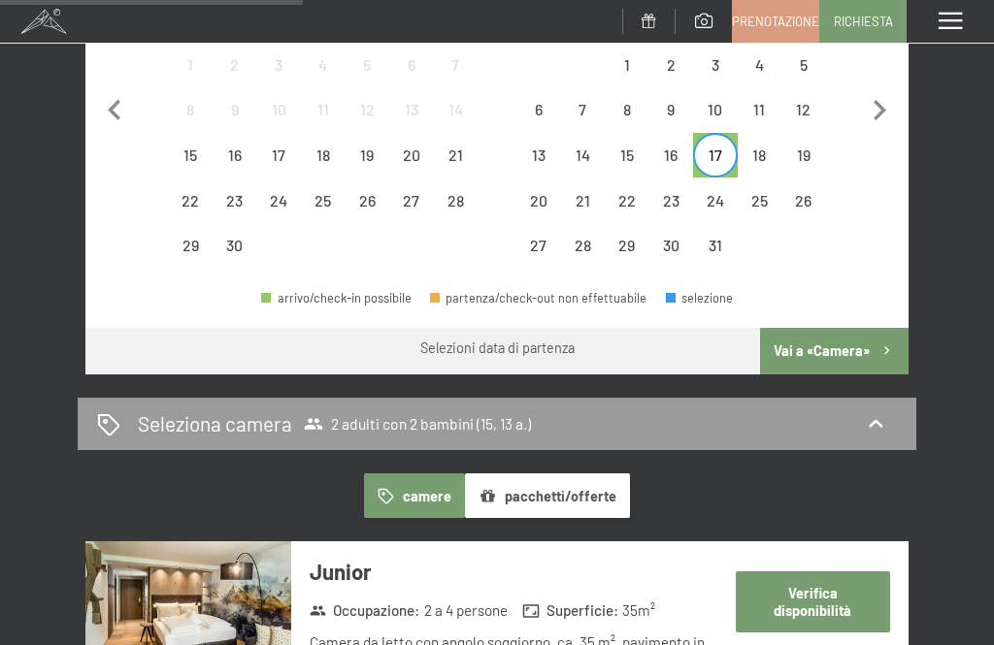
click at [587, 193] on div "21" at bounding box center [582, 213] width 41 height 41
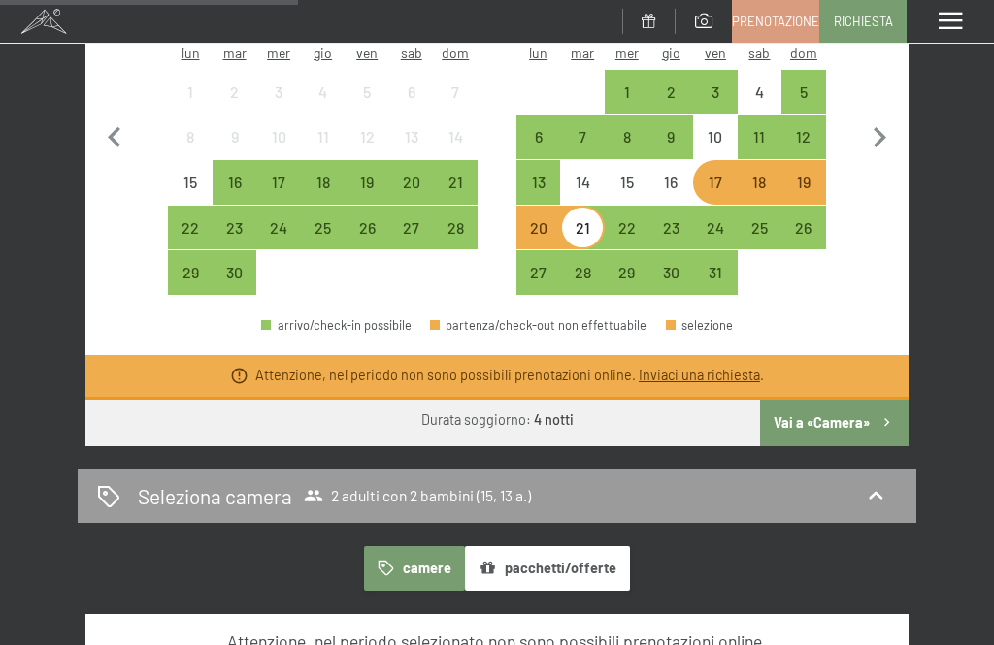
scroll to position [608, 0]
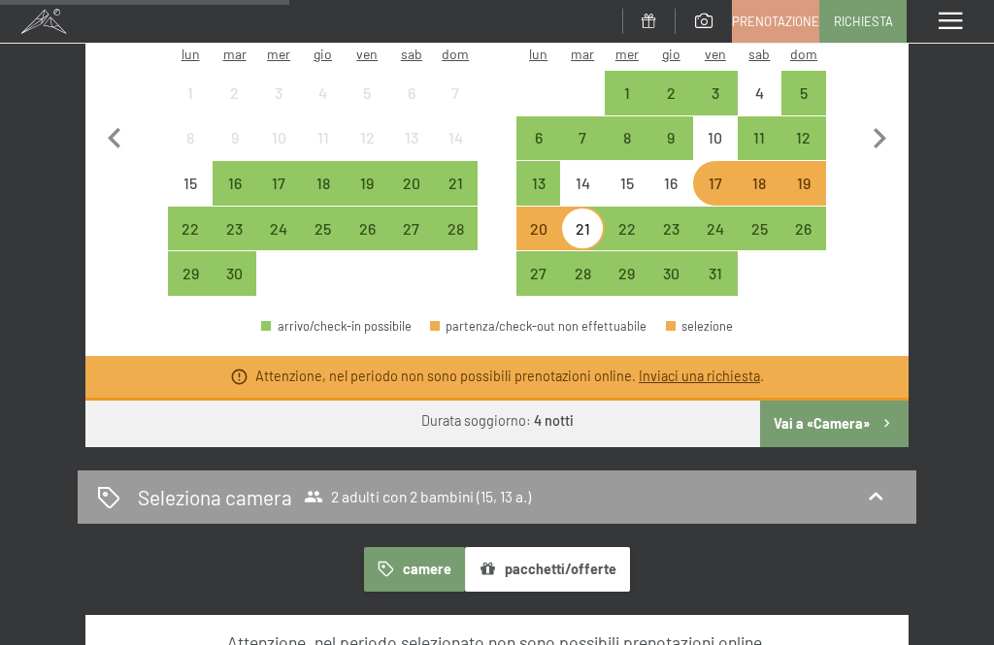
click at [718, 176] on div "17" at bounding box center [715, 196] width 41 height 41
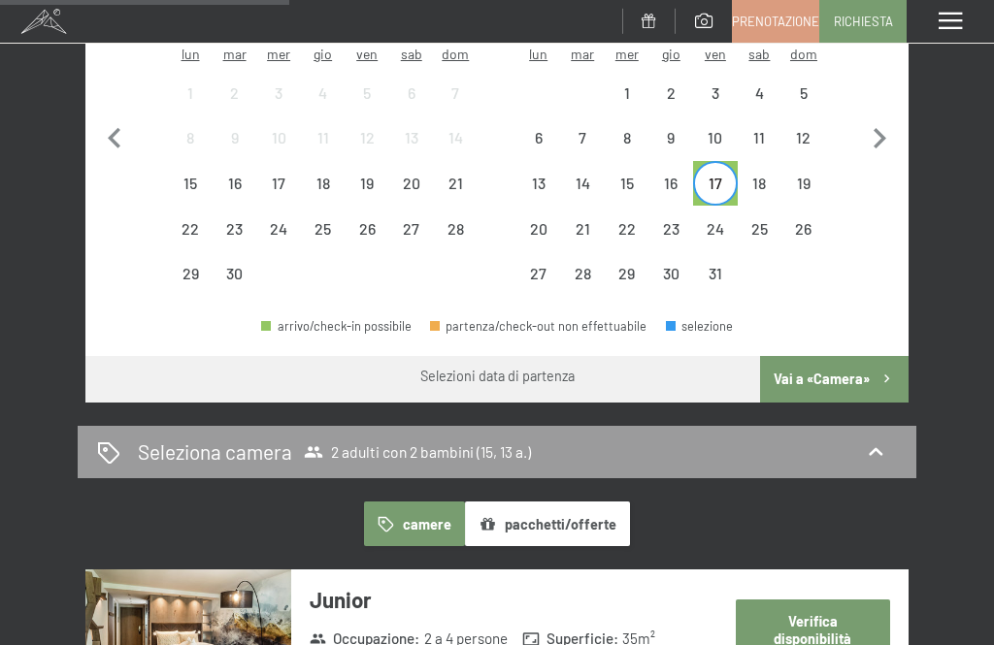
click at [799, 176] on div "19" at bounding box center [803, 196] width 41 height 41
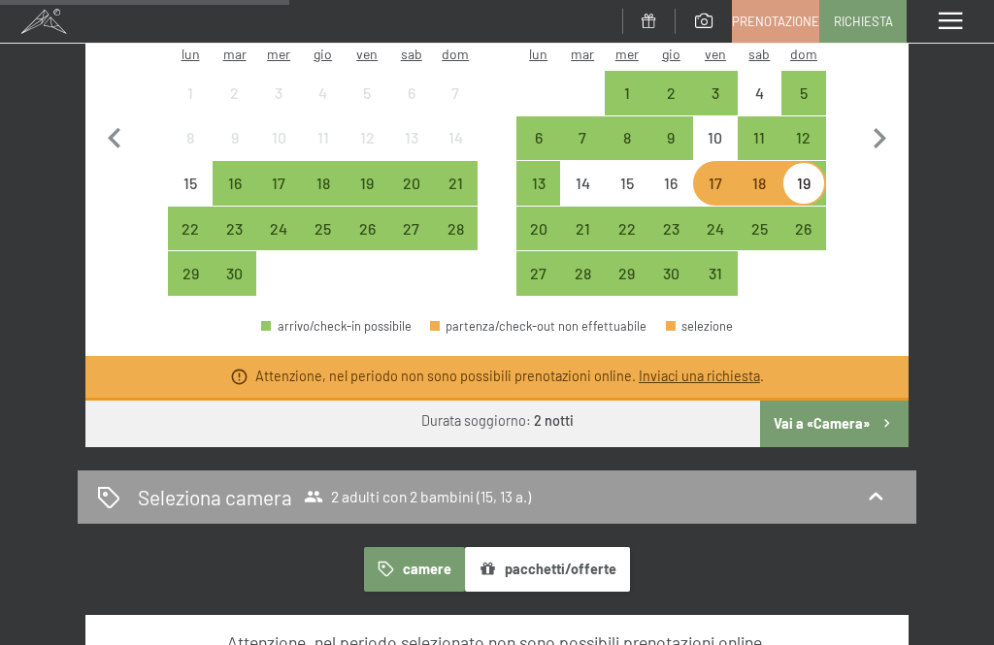
click at [536, 221] on div "20" at bounding box center [538, 241] width 41 height 41
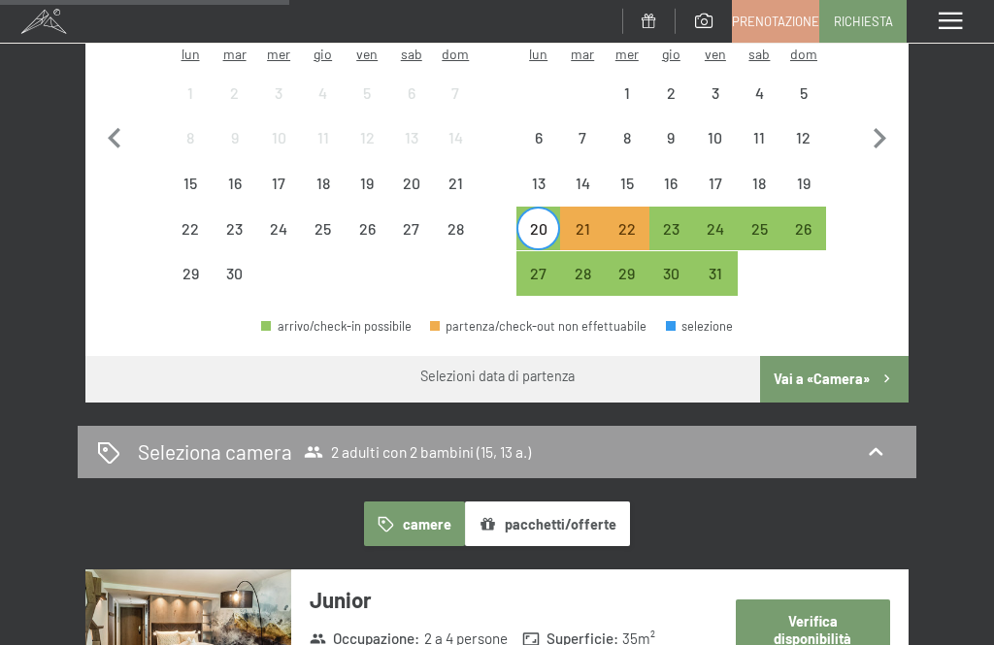
click at [759, 221] on div "25" at bounding box center [759, 241] width 41 height 41
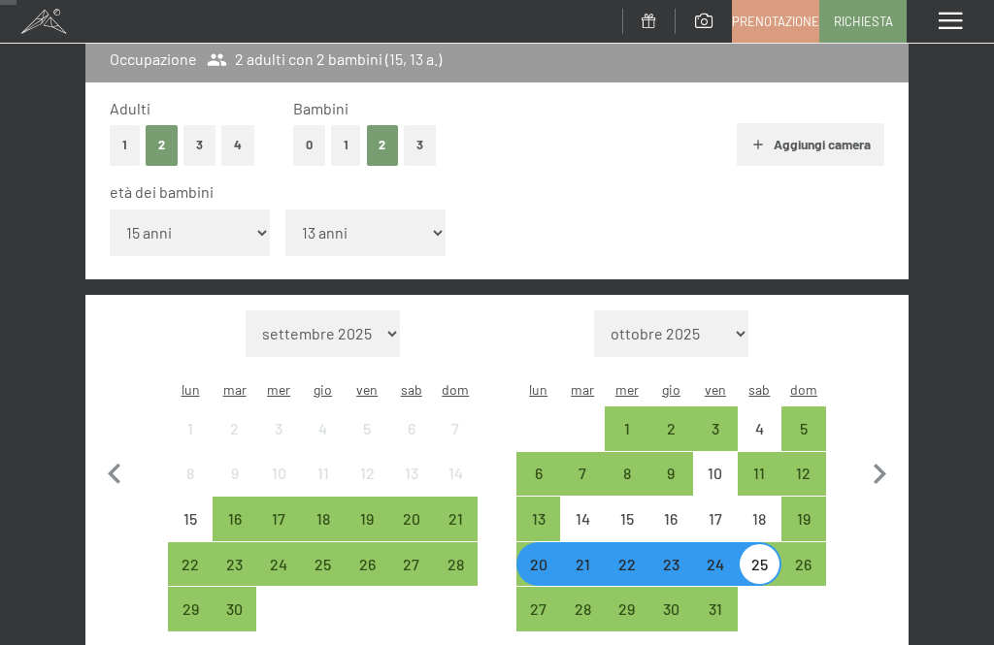
scroll to position [0, 0]
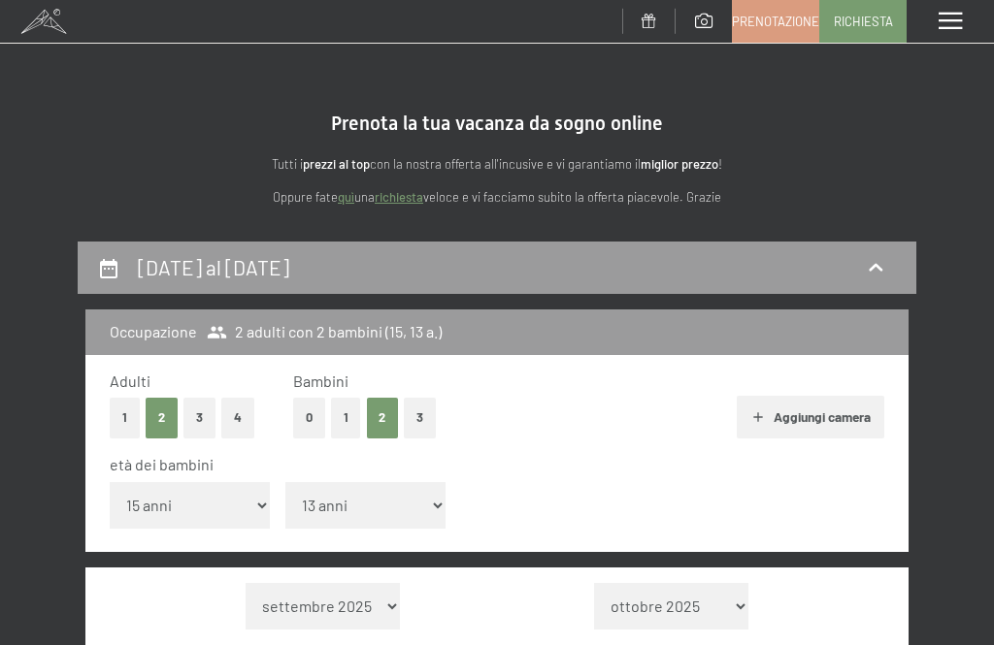
click at [47, 27] on span at bounding box center [43, 21] width 87 height 43
